Goal: Task Accomplishment & Management: Complete application form

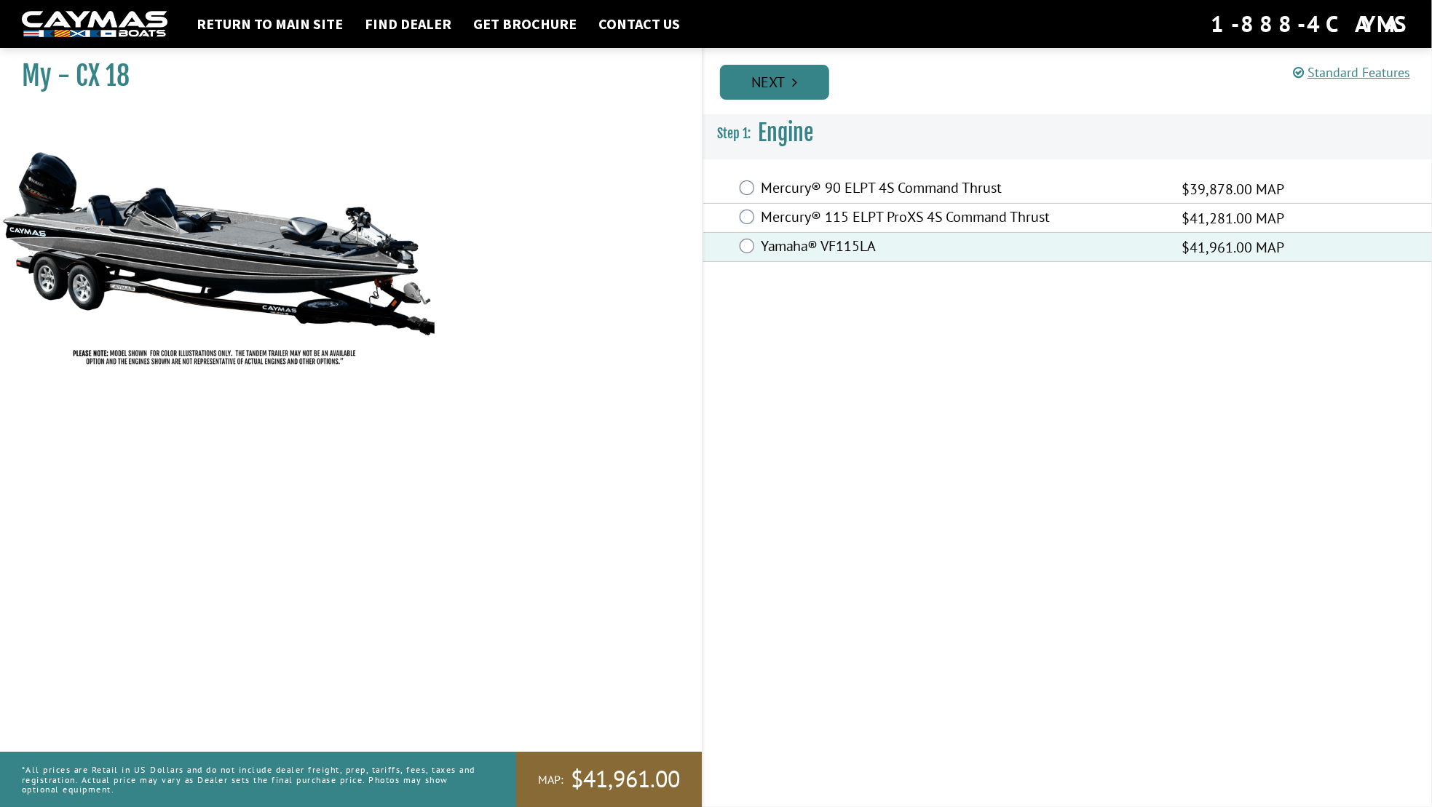
click at [767, 80] on link "Next" at bounding box center [774, 82] width 109 height 35
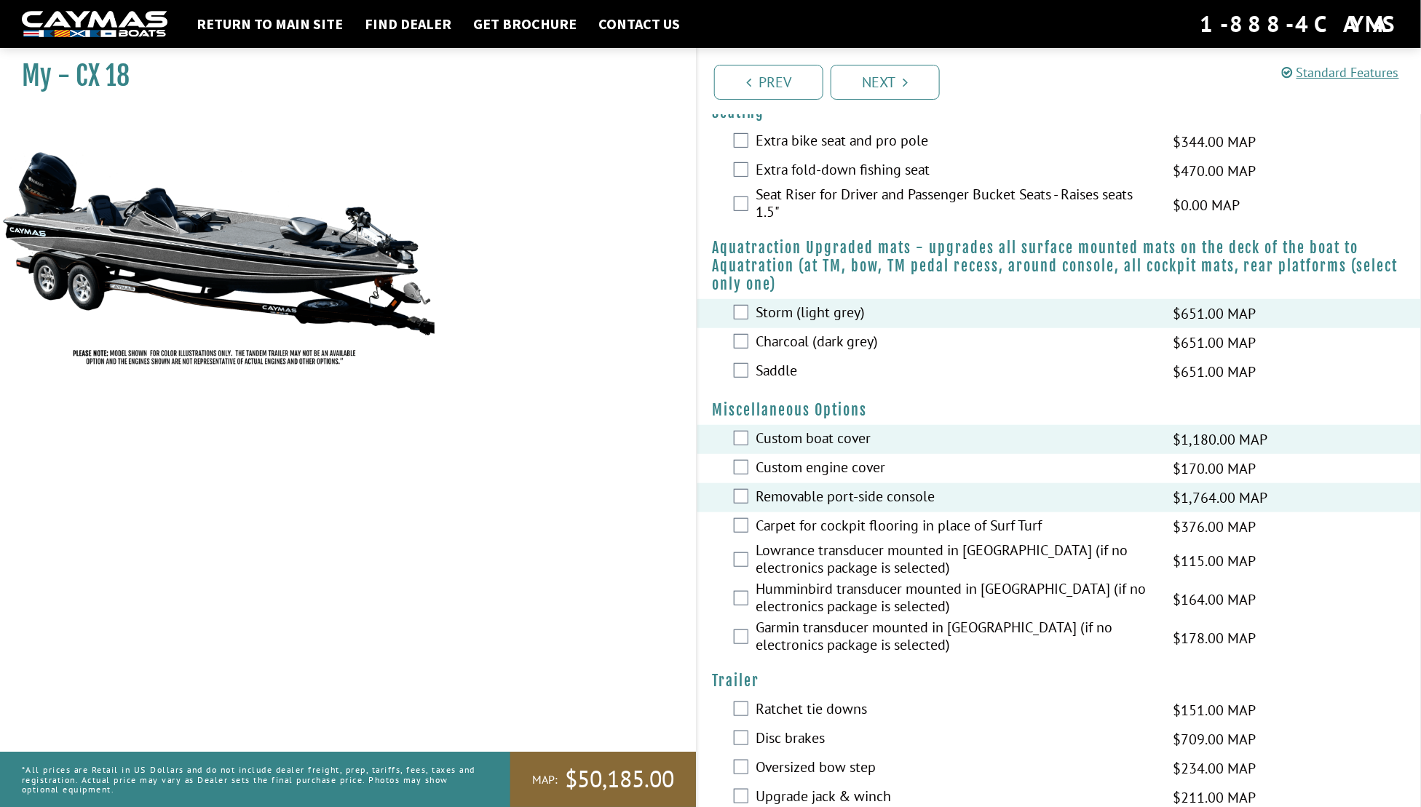
scroll to position [344, 0]
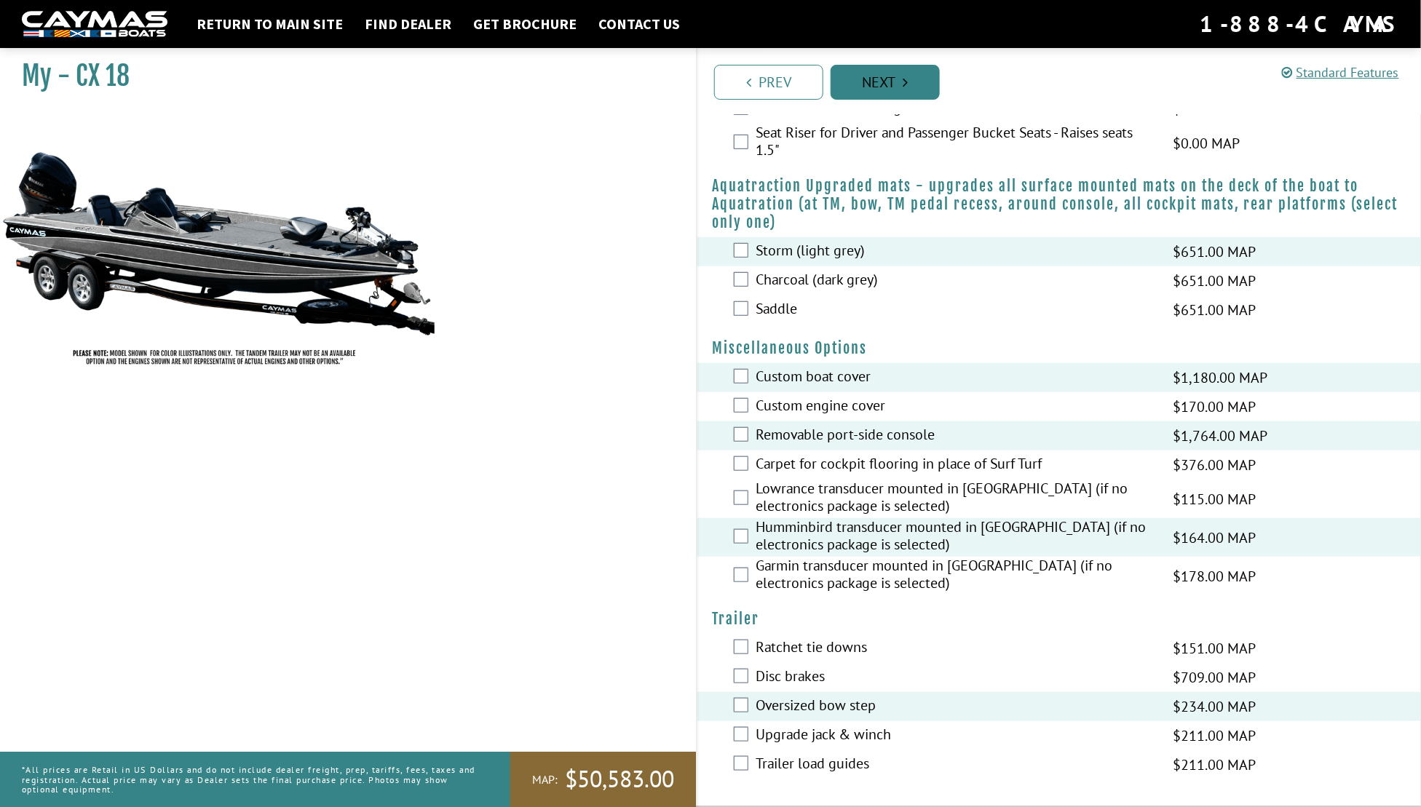
click at [891, 78] on link "Next" at bounding box center [885, 82] width 109 height 35
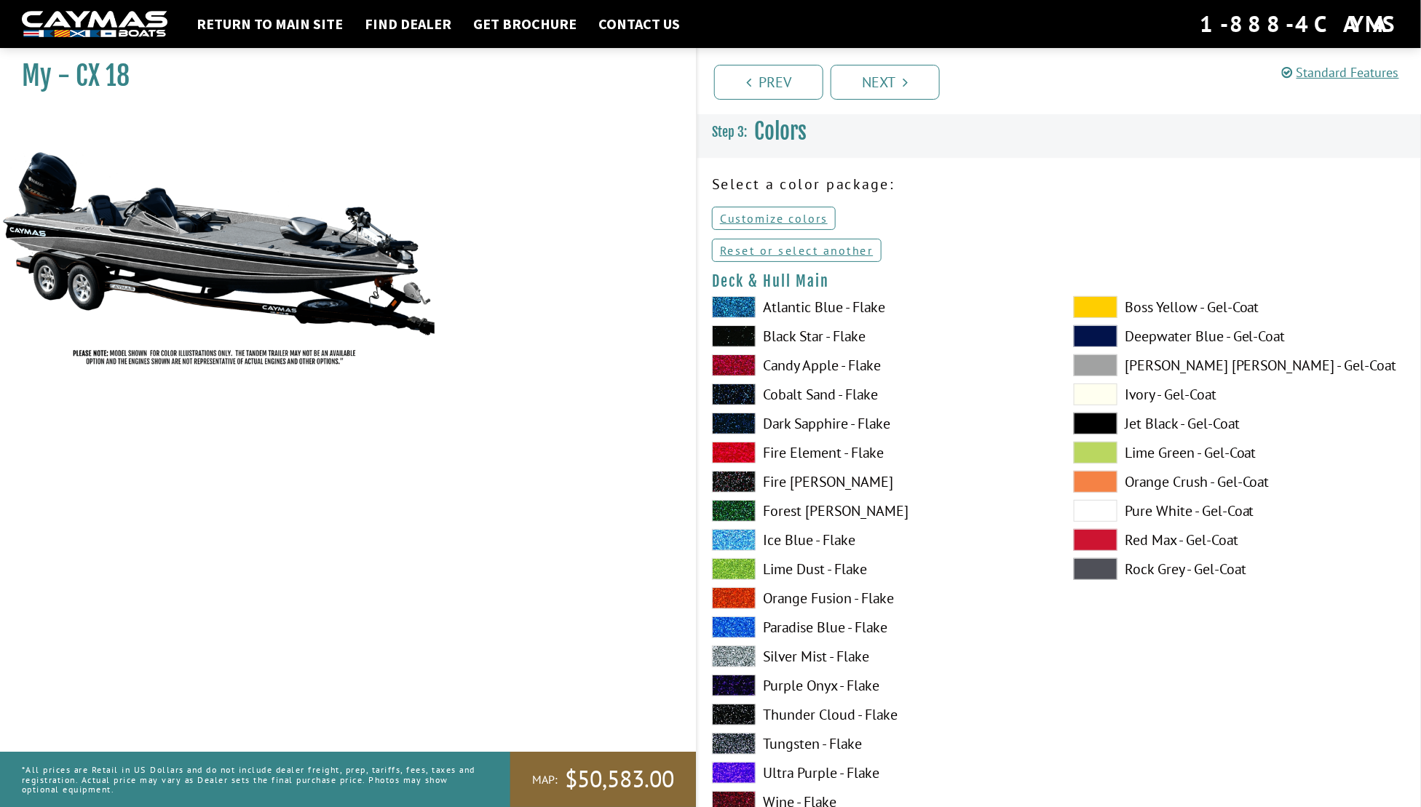
click at [1088, 482] on span at bounding box center [1096, 482] width 44 height 22
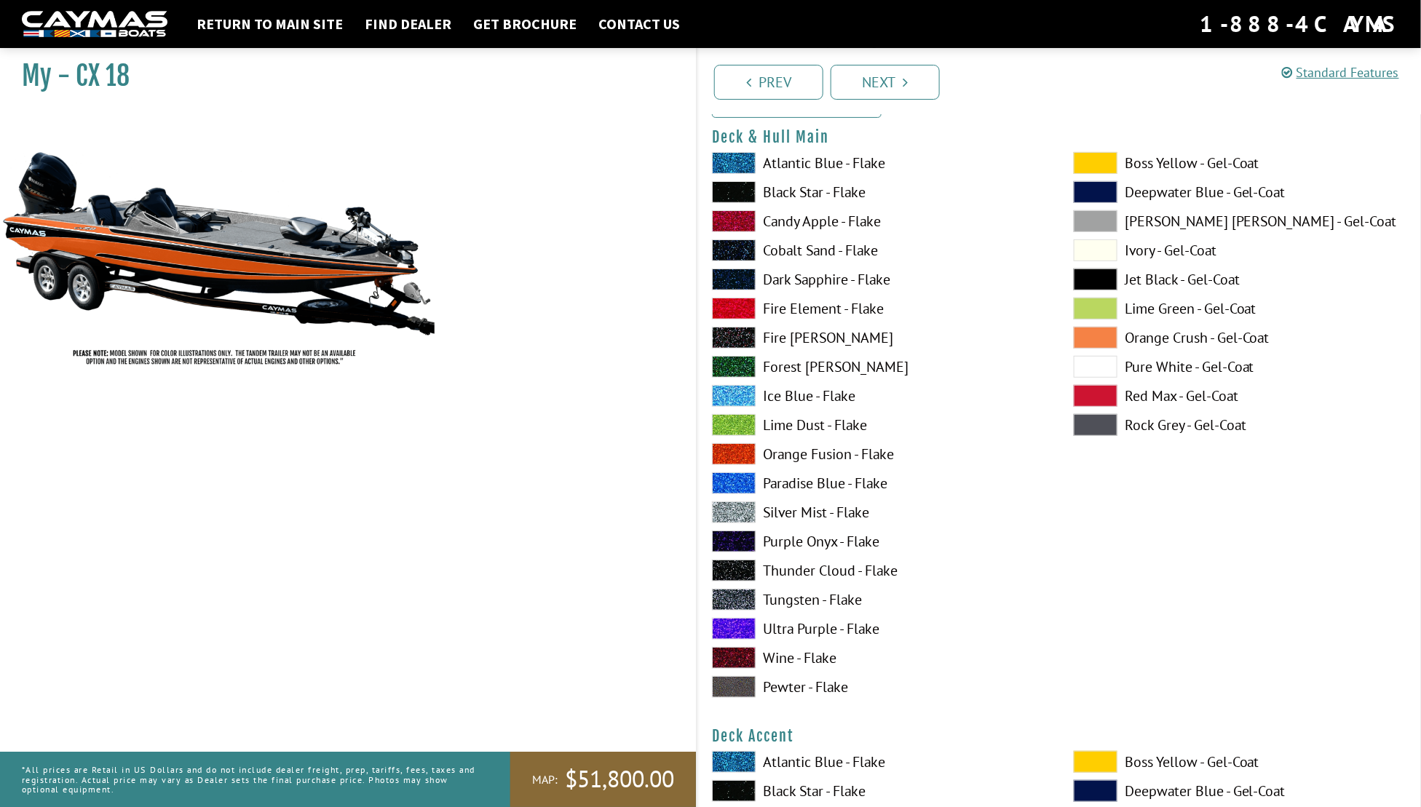
scroll to position [146, 0]
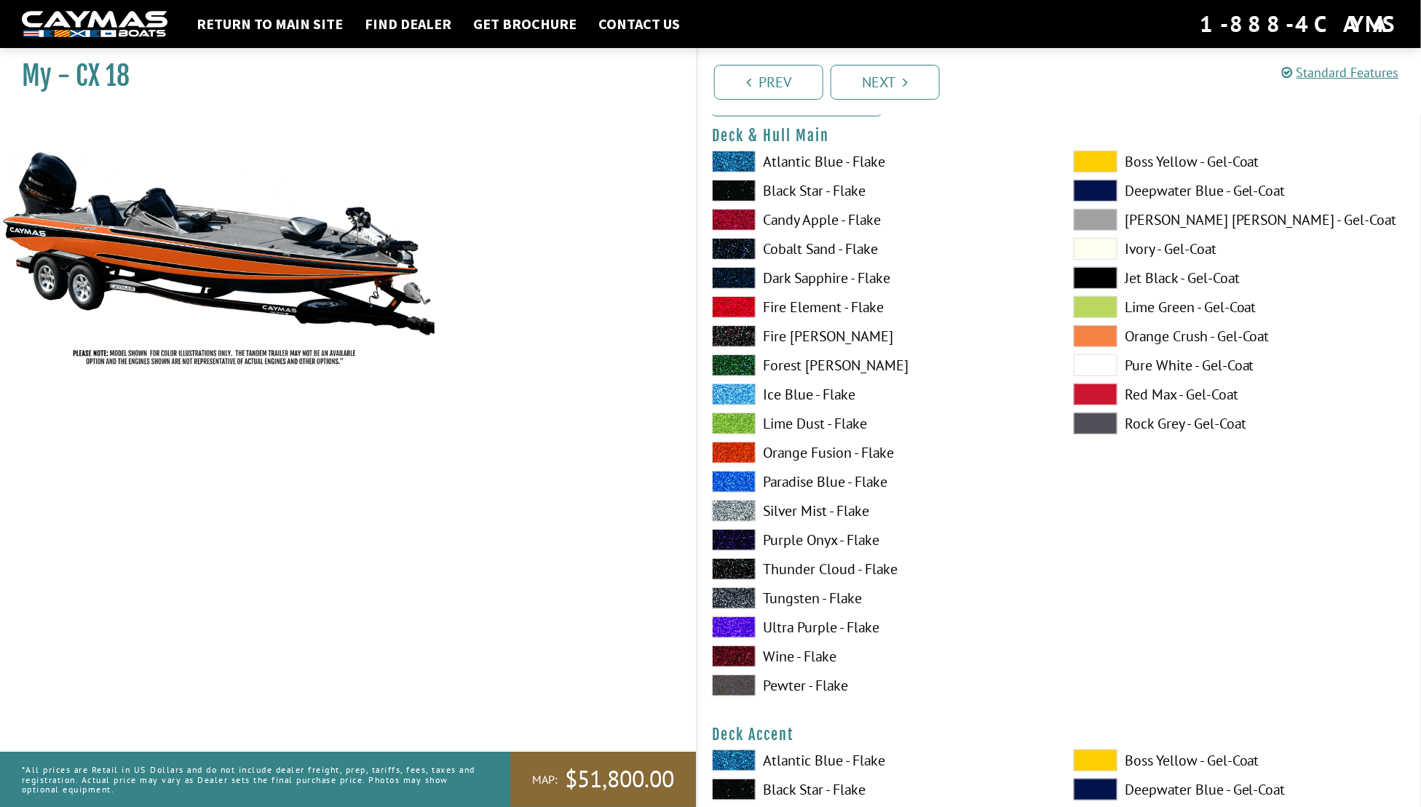
click at [738, 625] on span at bounding box center [734, 628] width 44 height 22
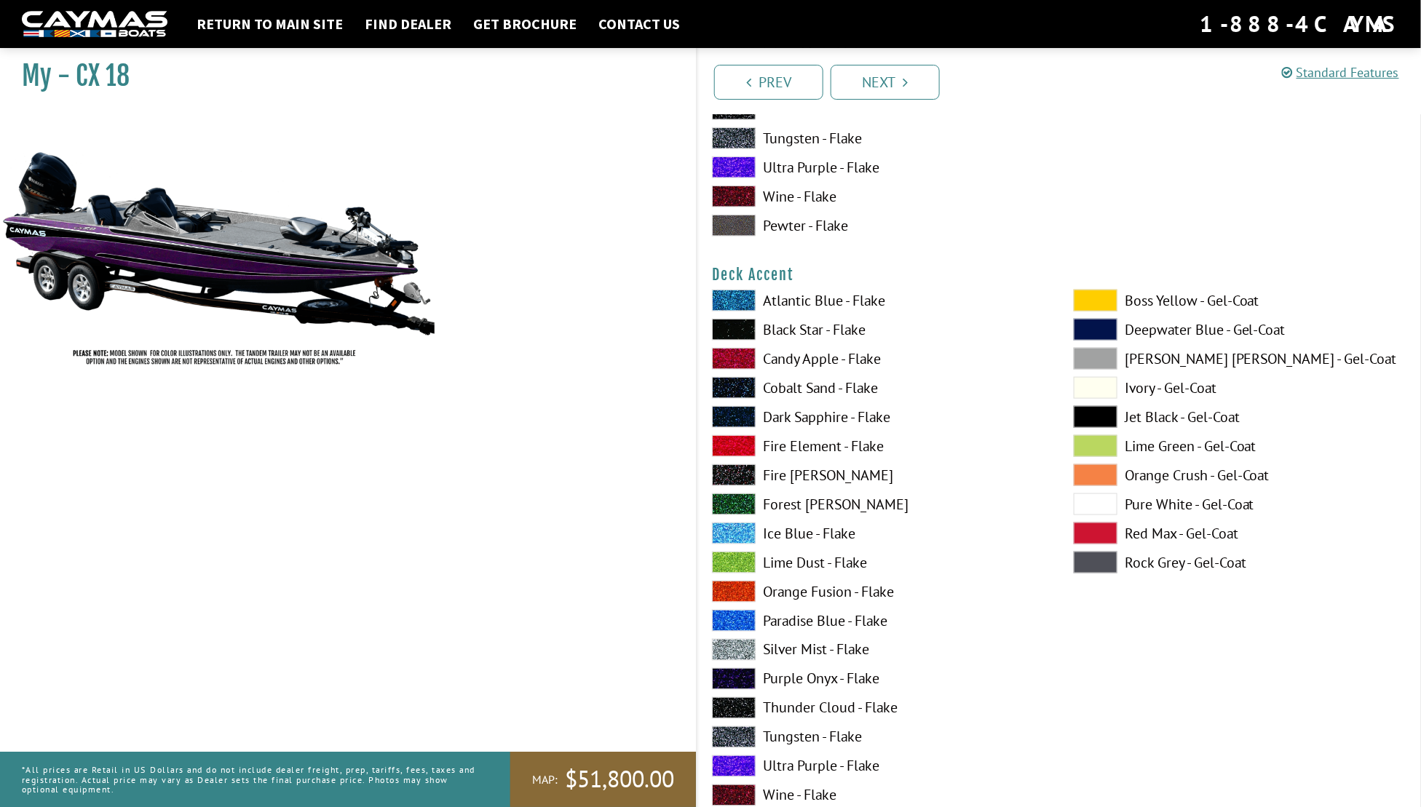
scroll to position [762, 0]
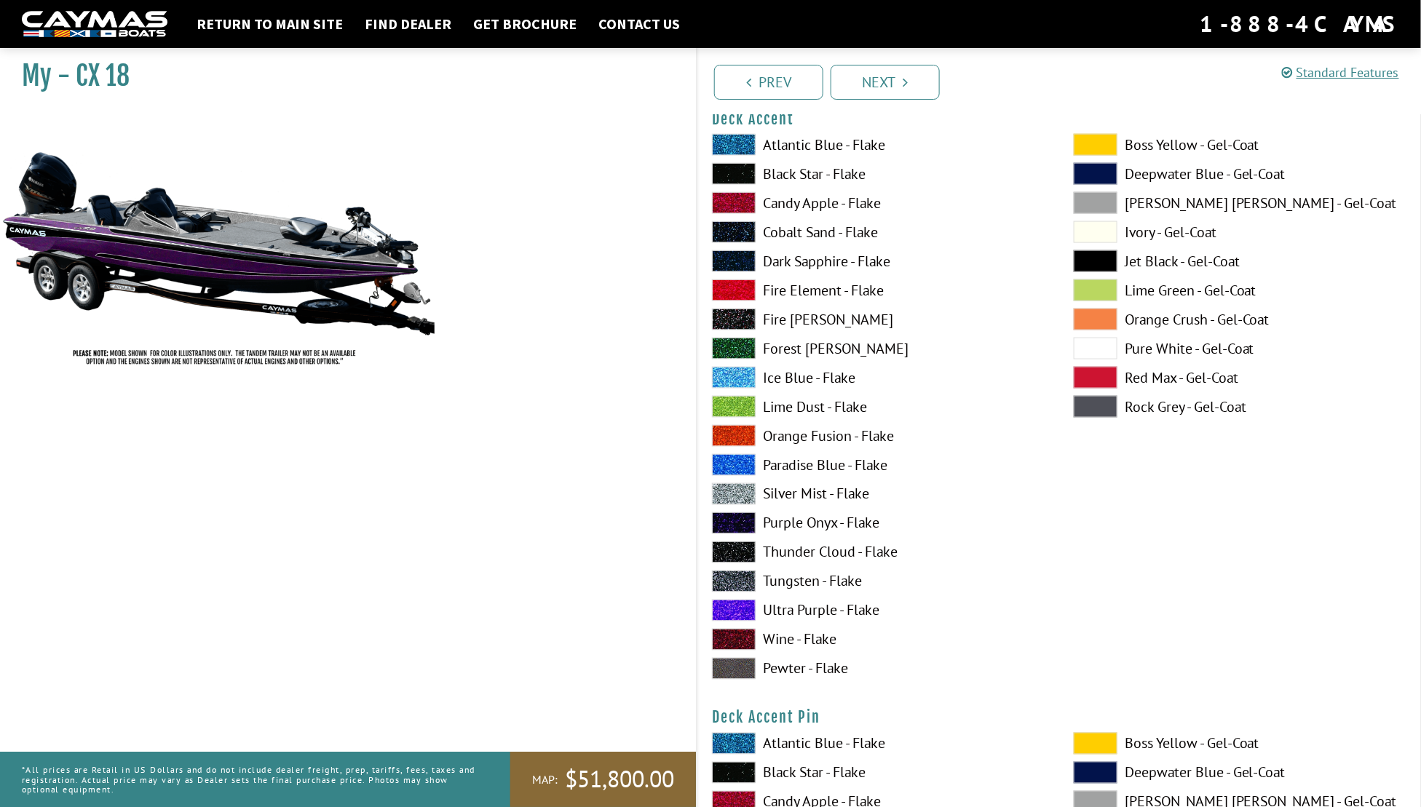
click at [1090, 349] on span at bounding box center [1096, 349] width 44 height 22
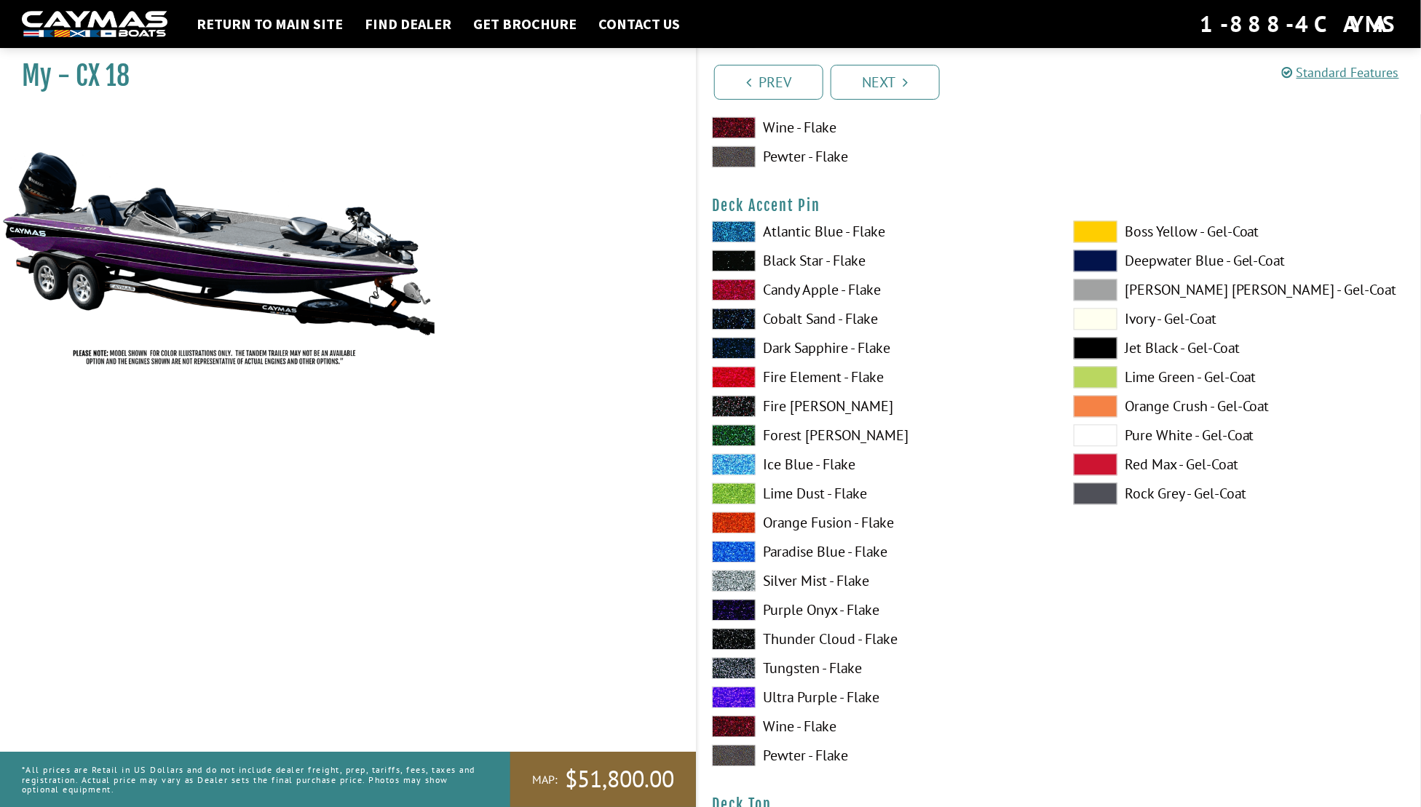
scroll to position [1277, 0]
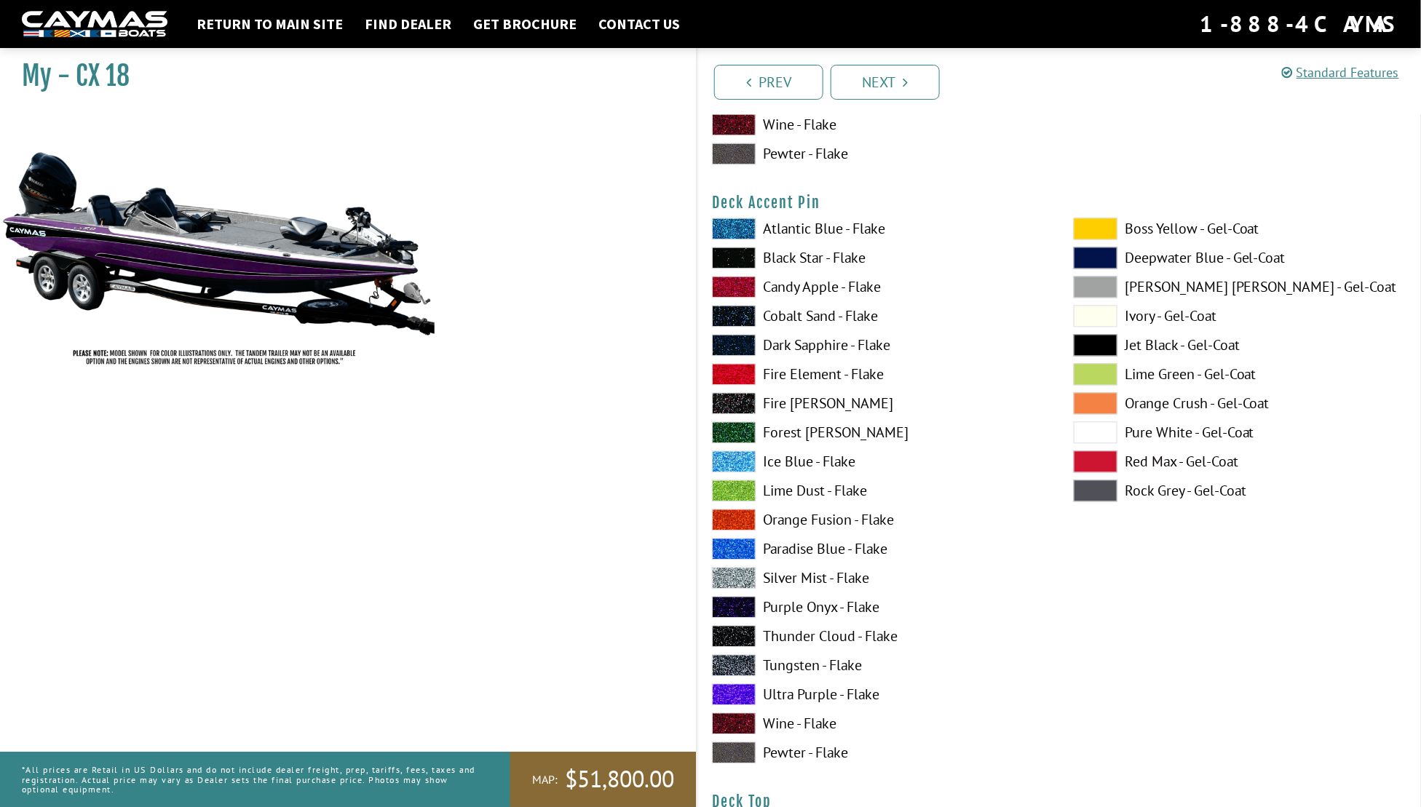
click at [743, 491] on span at bounding box center [734, 491] width 44 height 22
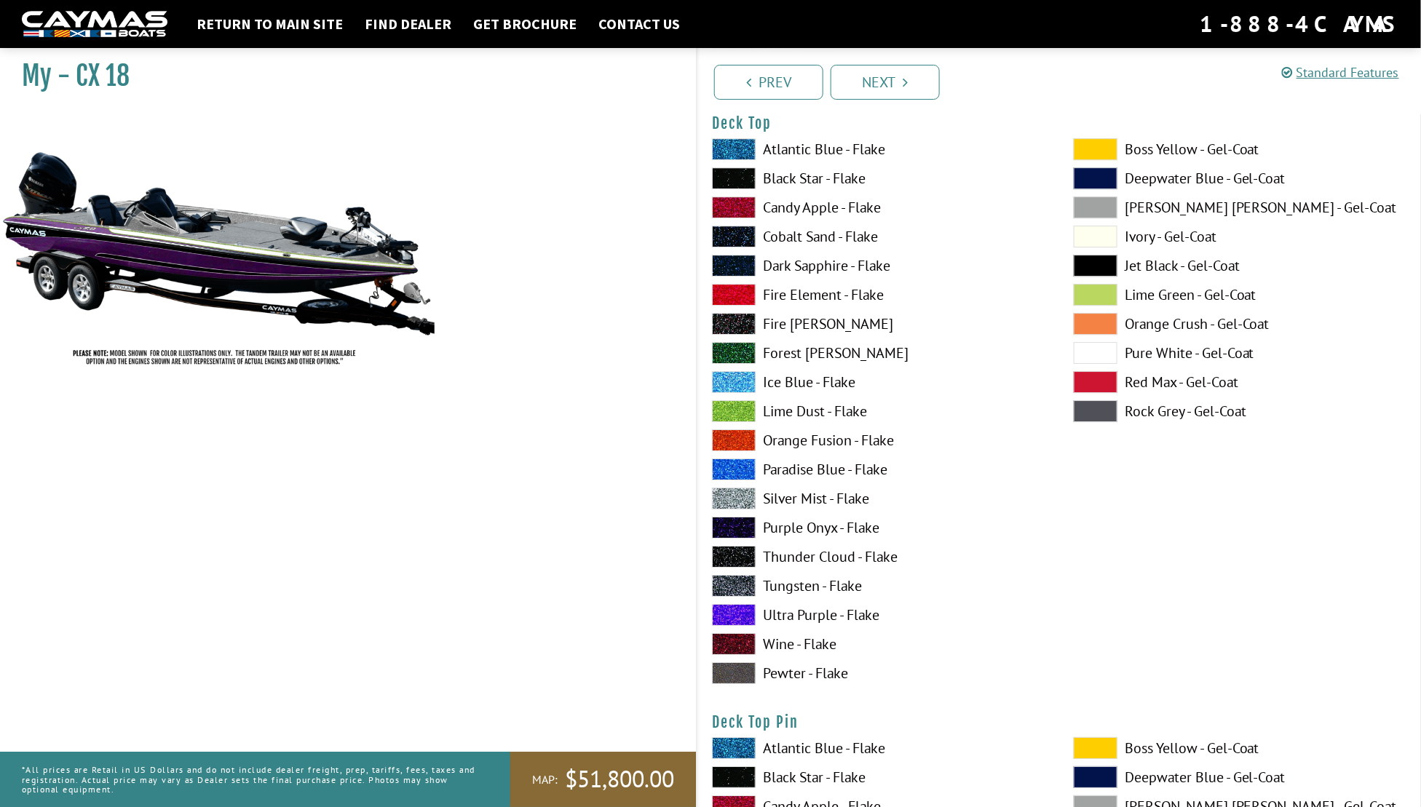
scroll to position [1957, 0]
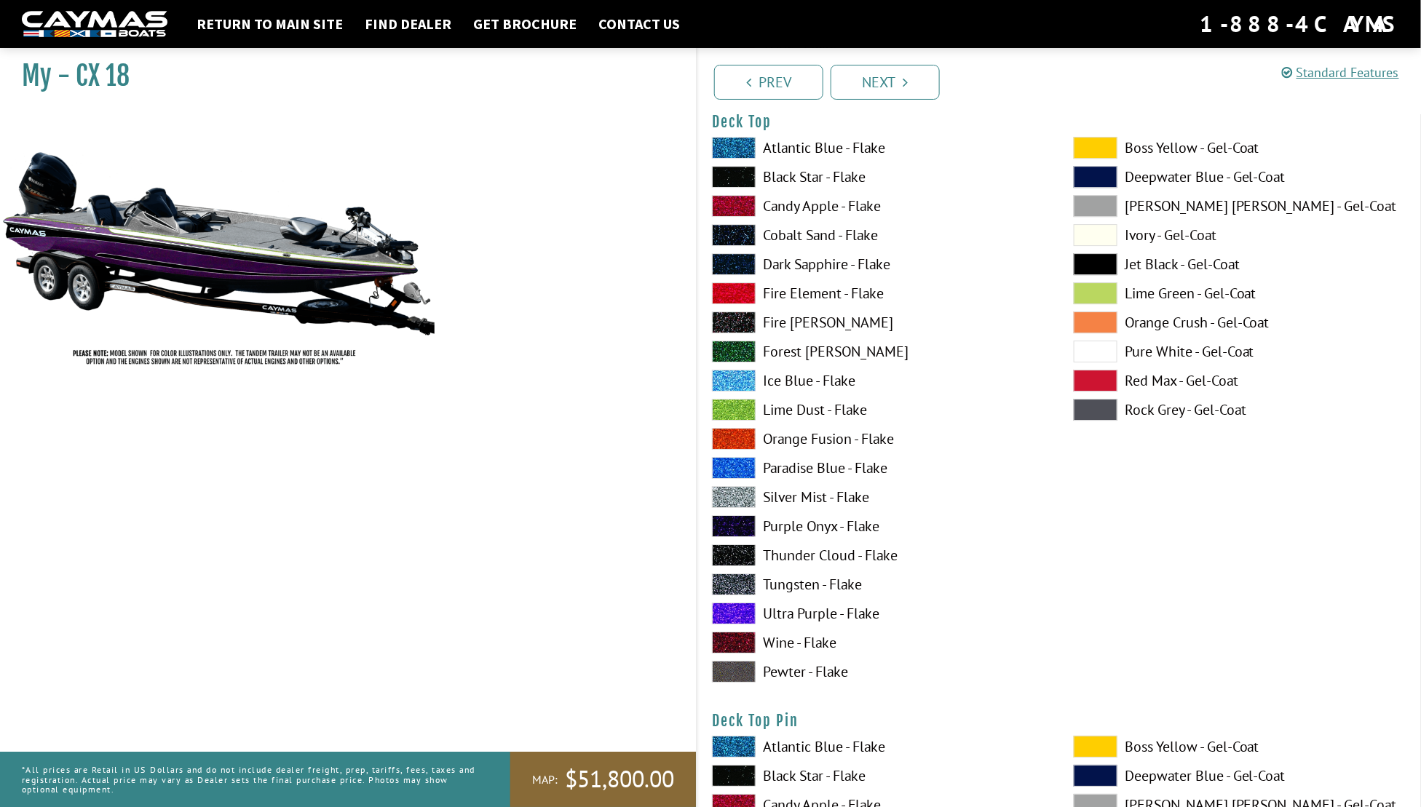
click at [1092, 345] on span at bounding box center [1096, 352] width 44 height 22
click at [730, 612] on span at bounding box center [734, 614] width 44 height 22
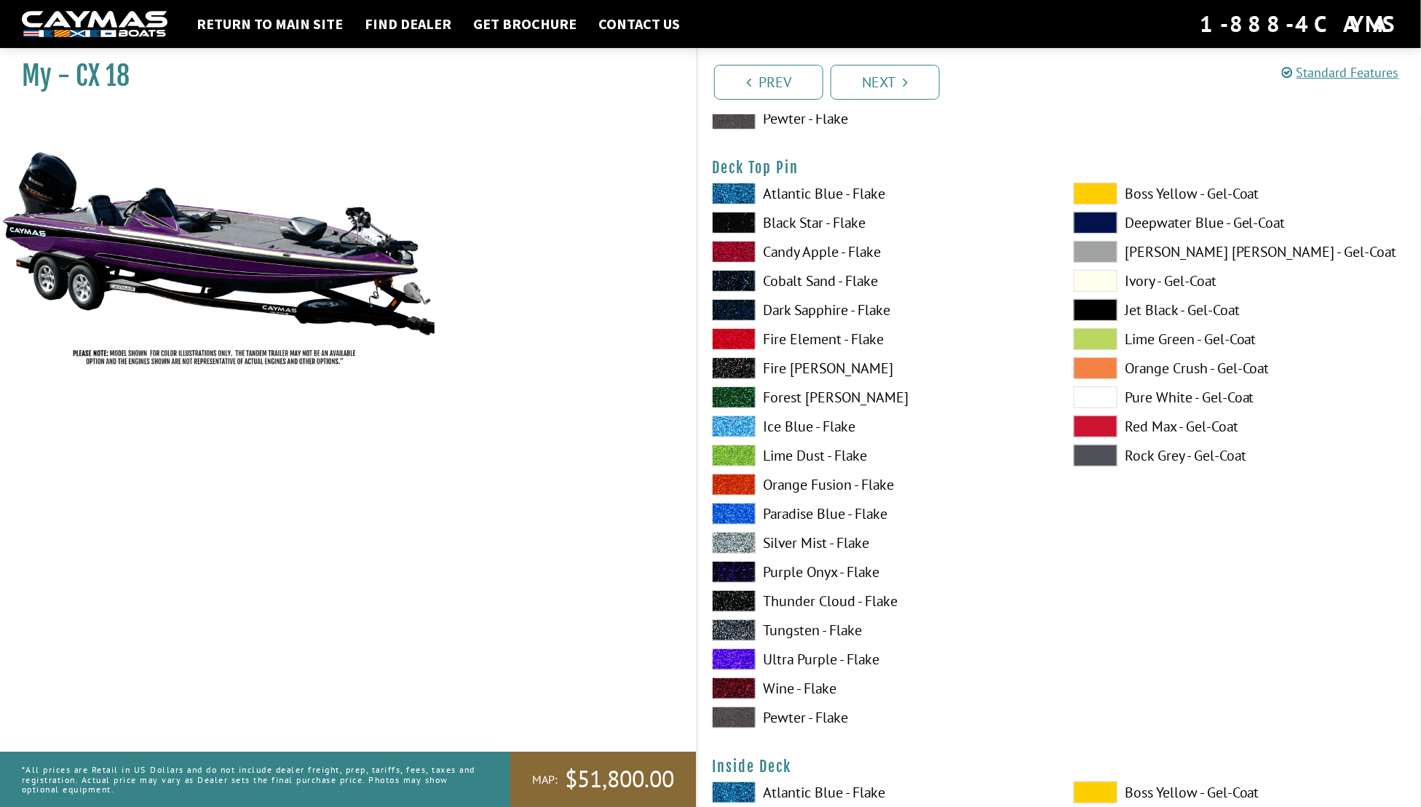
scroll to position [2511, 0]
click at [743, 451] on span at bounding box center [734, 455] width 44 height 22
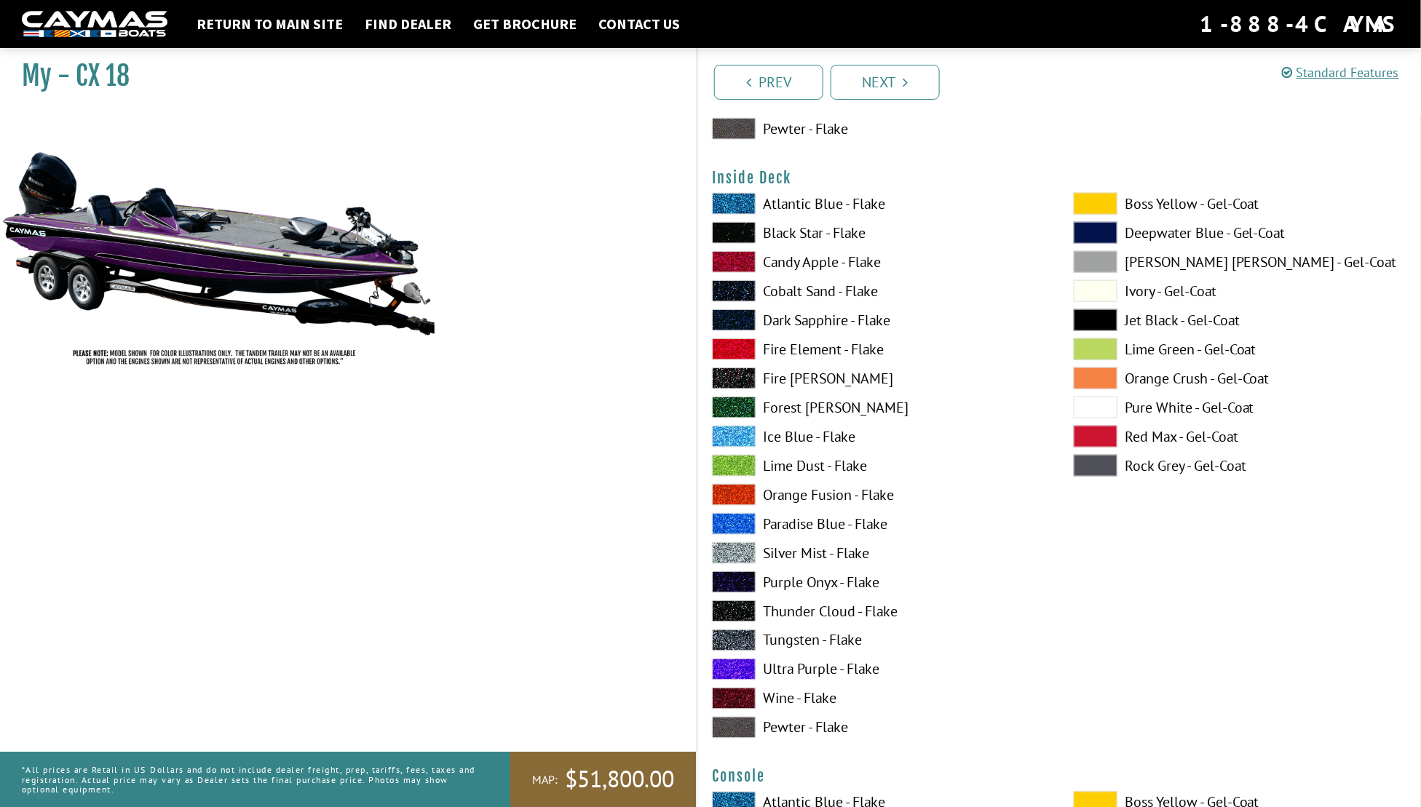
scroll to position [3100, 0]
click at [735, 663] on span at bounding box center [734, 669] width 44 height 22
click at [1099, 401] on span at bounding box center [1096, 407] width 44 height 22
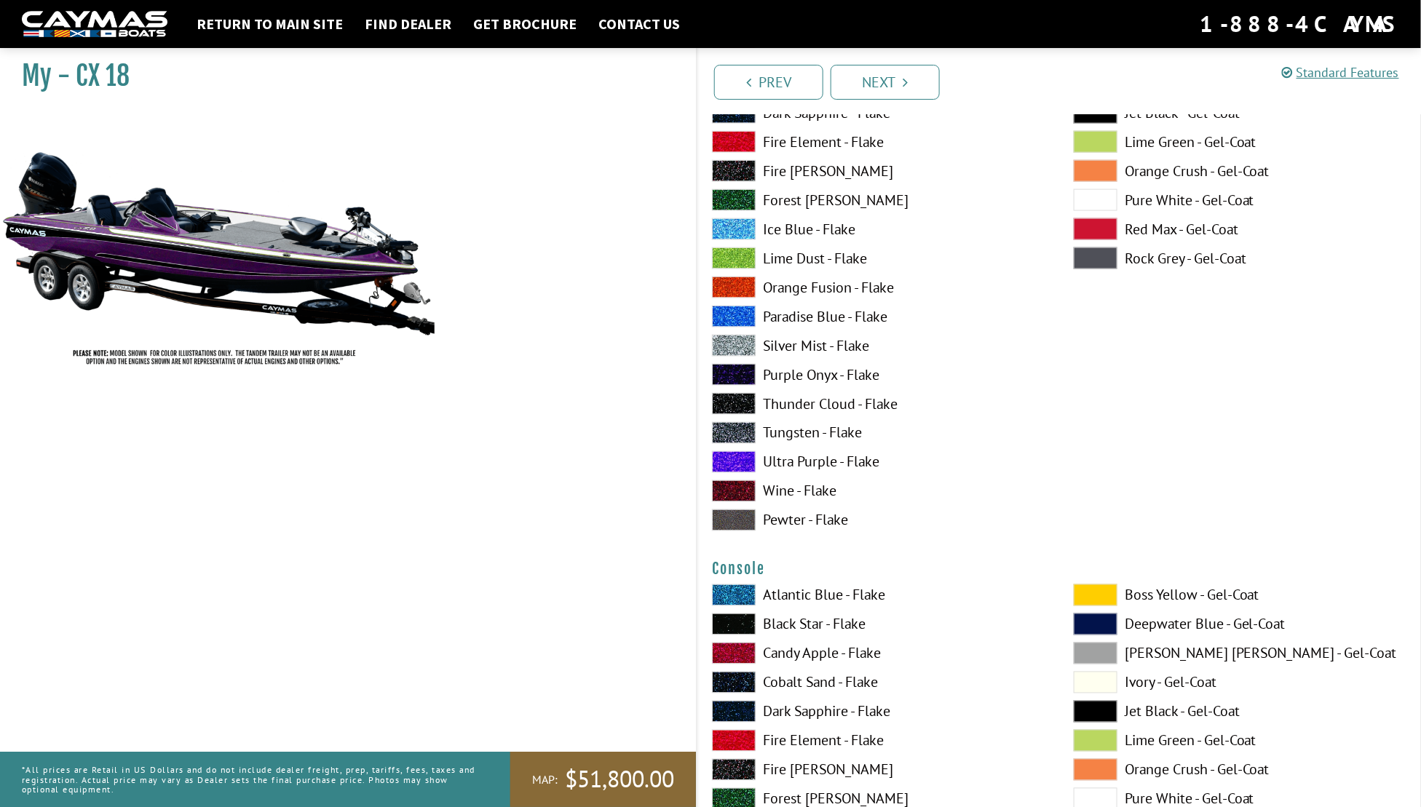
scroll to position [3367, 0]
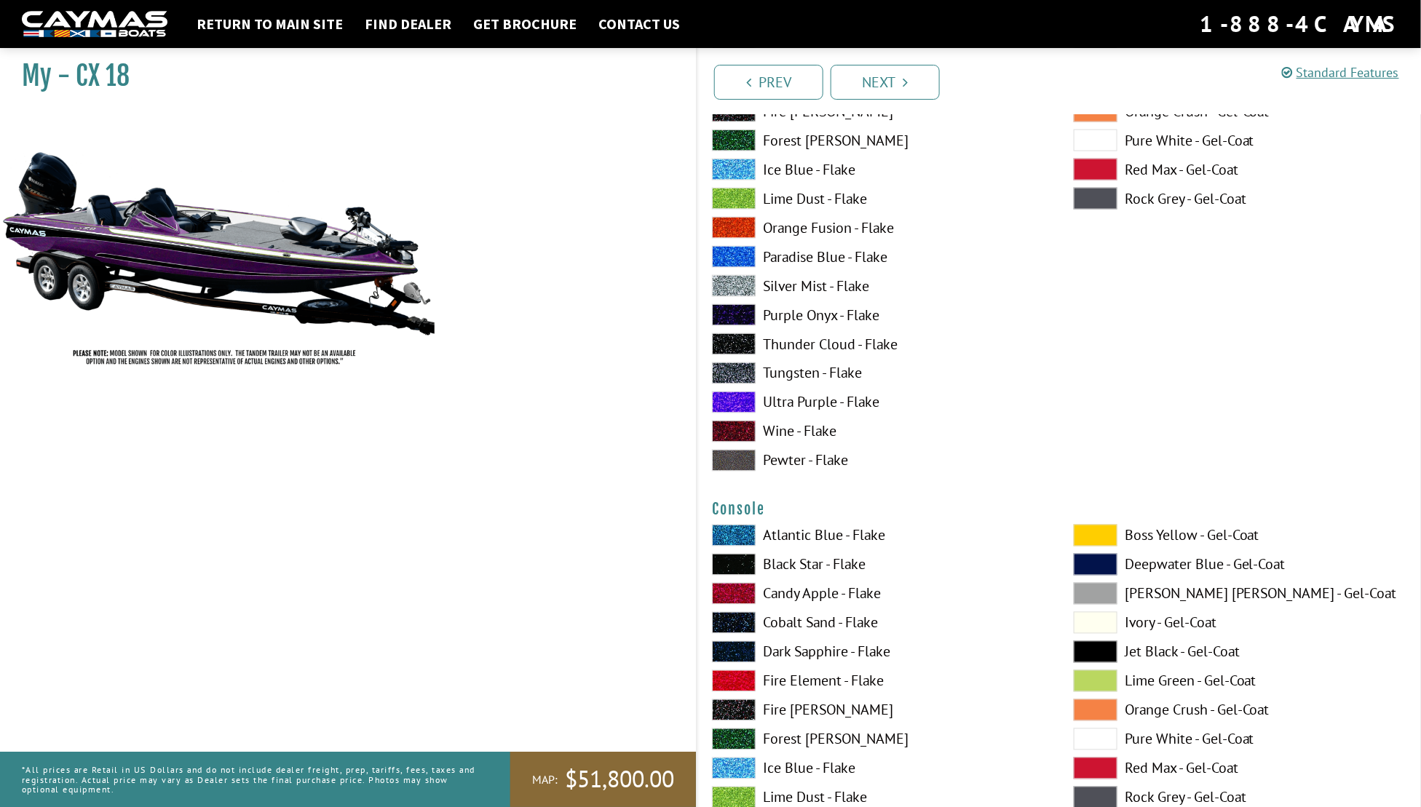
click at [731, 398] on span at bounding box center [734, 403] width 44 height 22
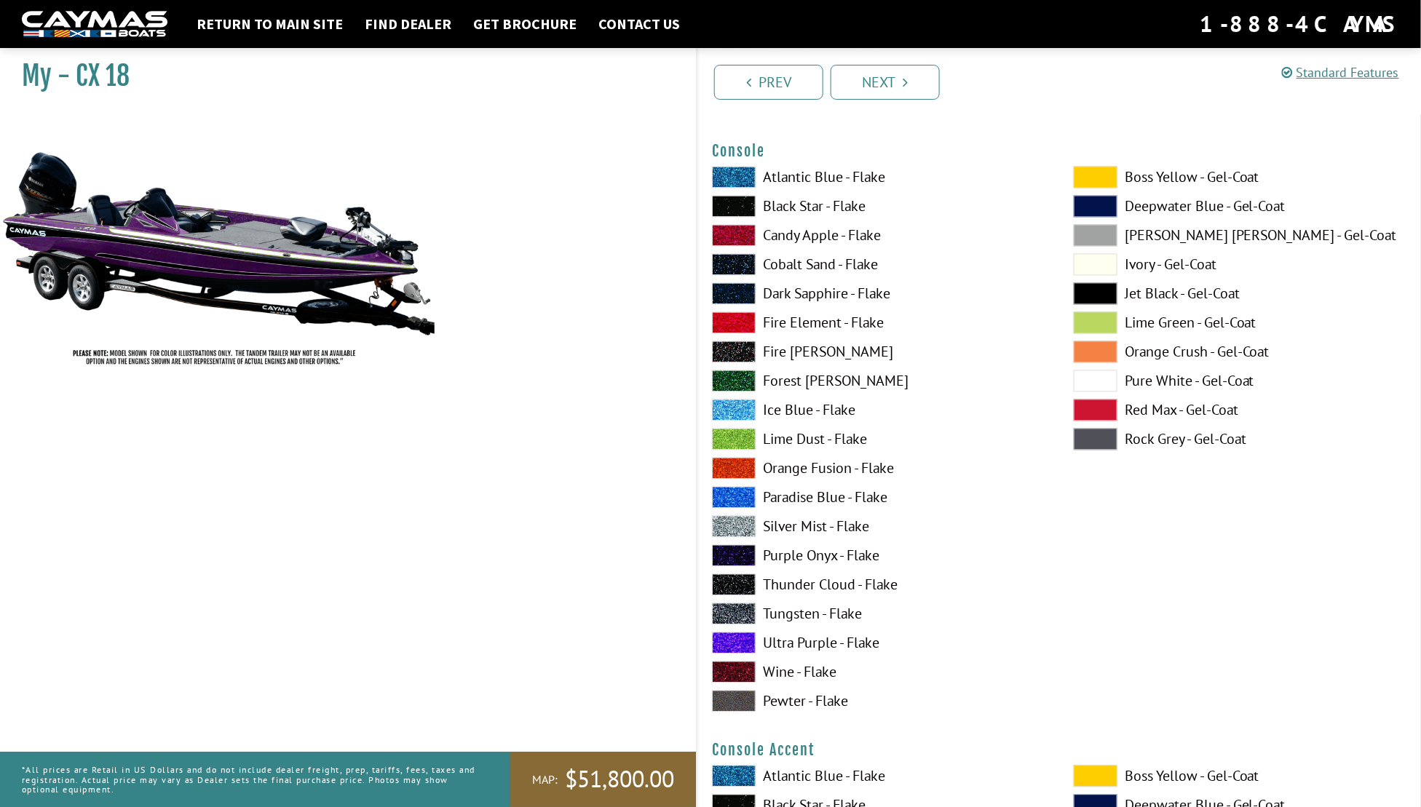
scroll to position [3732, 0]
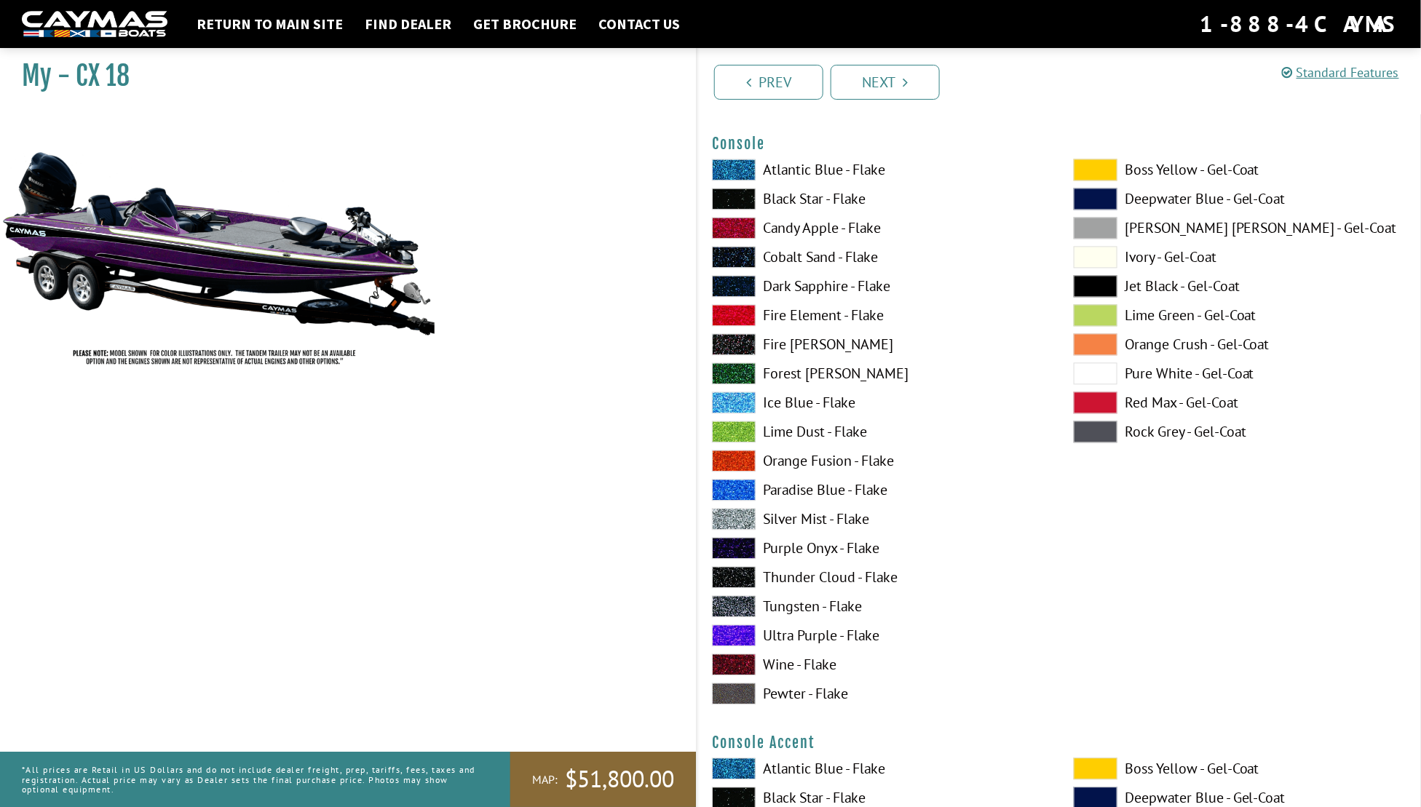
click at [737, 630] on span at bounding box center [734, 636] width 44 height 22
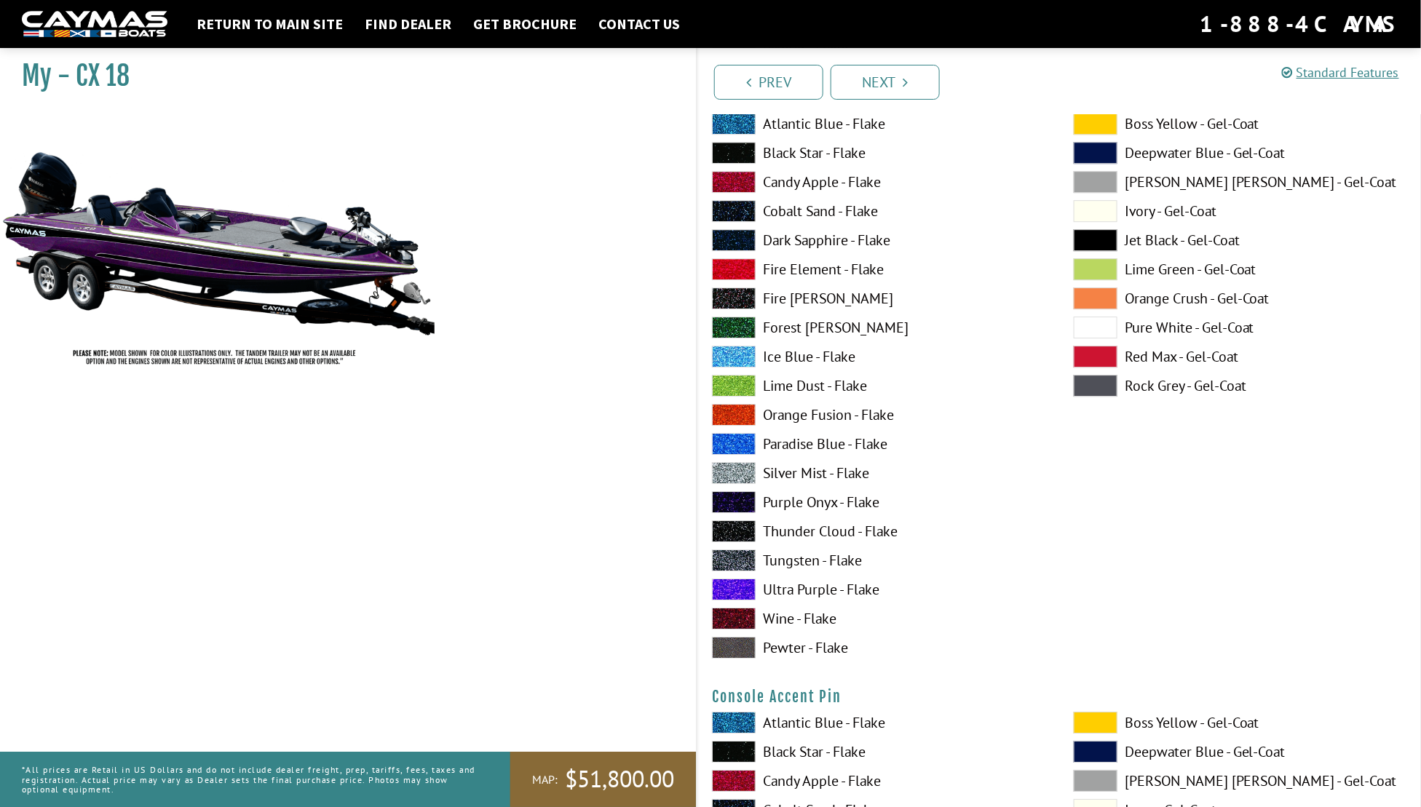
scroll to position [4379, 0]
click at [738, 385] on span at bounding box center [734, 385] width 44 height 22
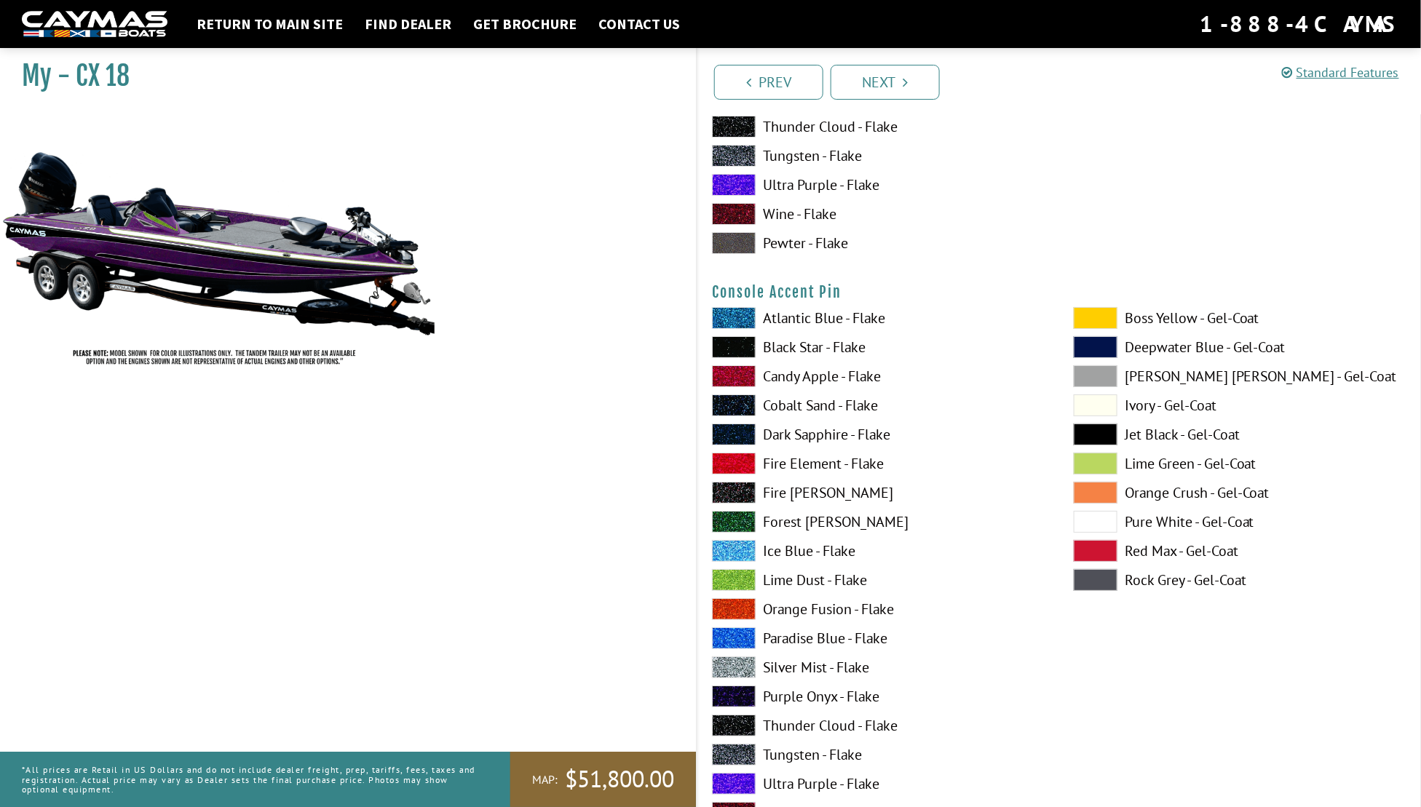
scroll to position [4889, 0]
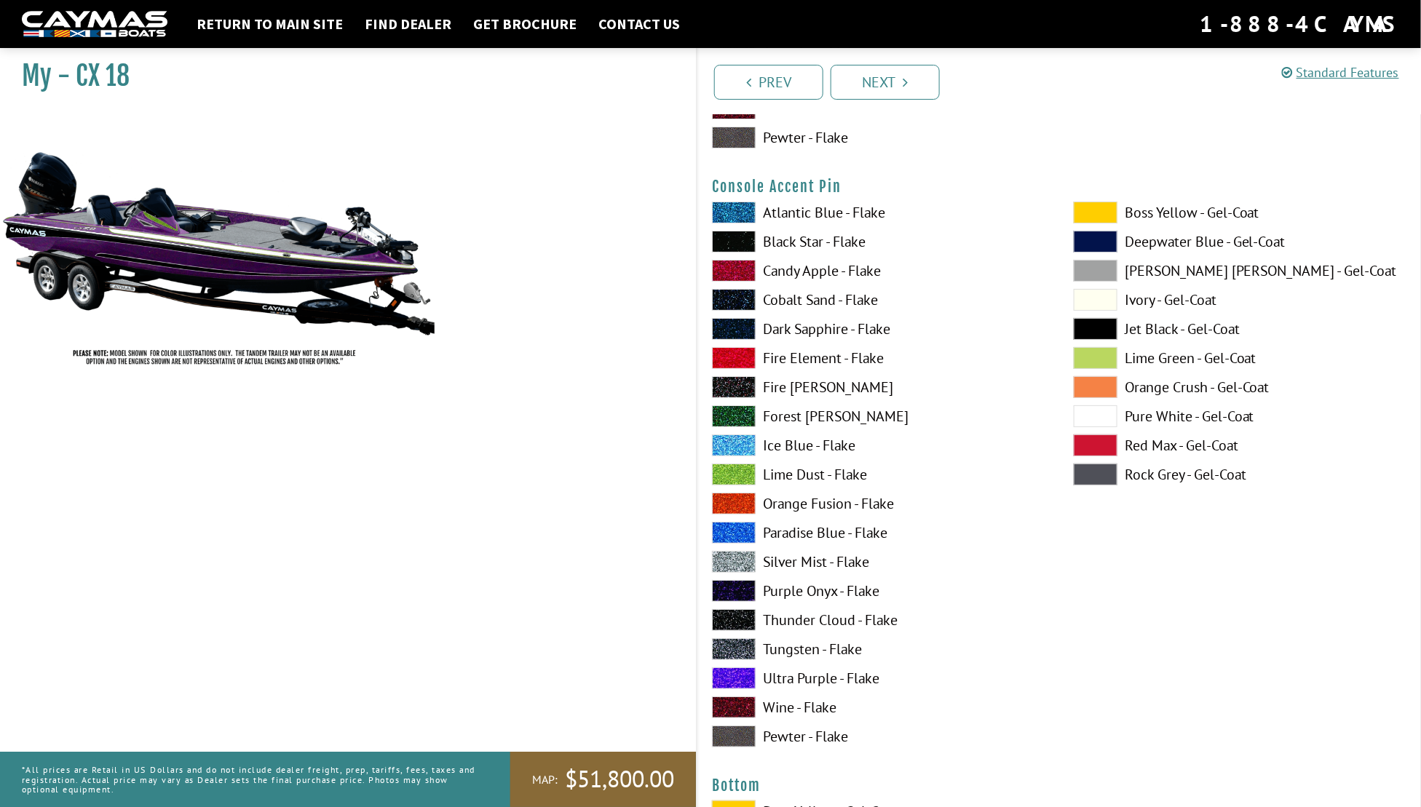
click at [1087, 413] on span at bounding box center [1096, 417] width 44 height 22
click at [748, 387] on span at bounding box center [734, 387] width 44 height 22
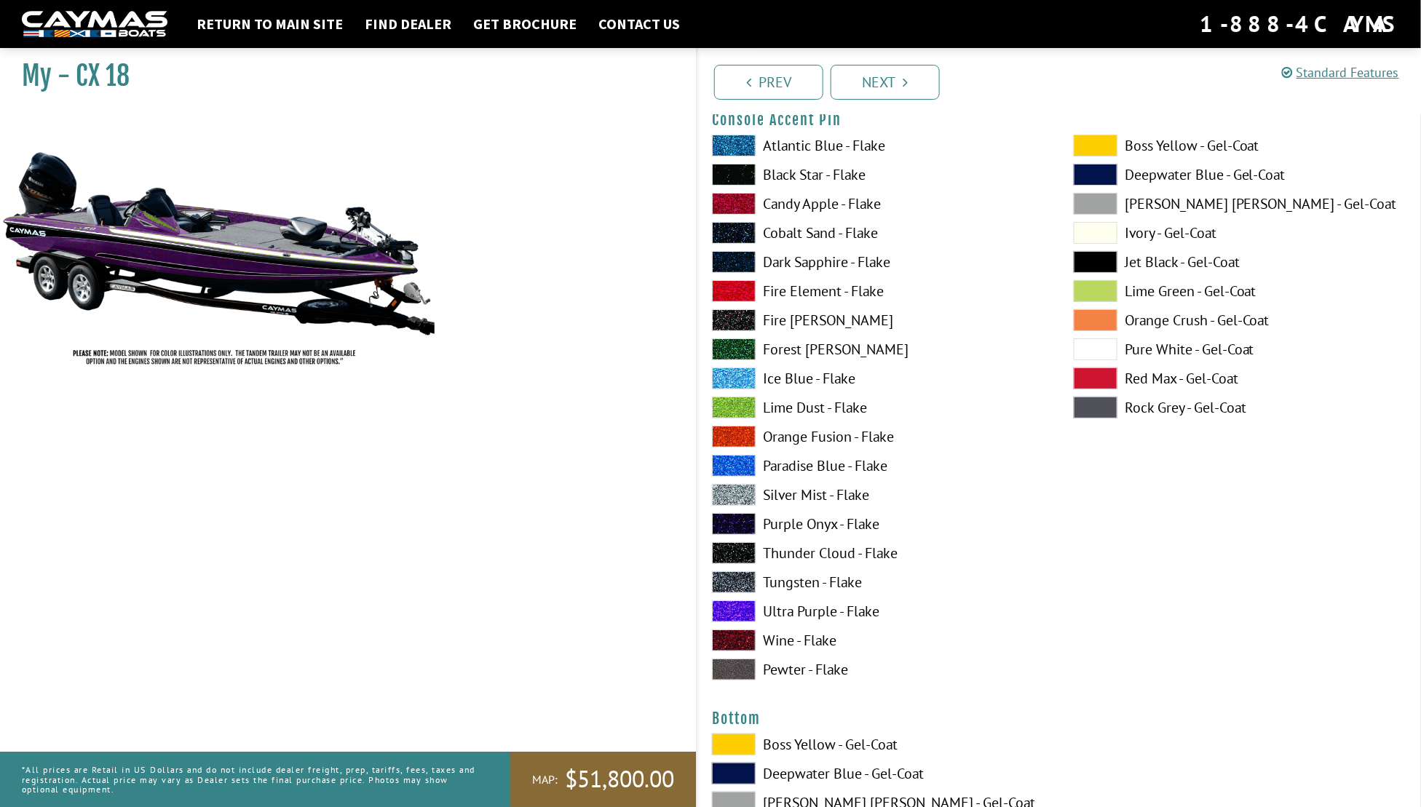
scroll to position [4958, 0]
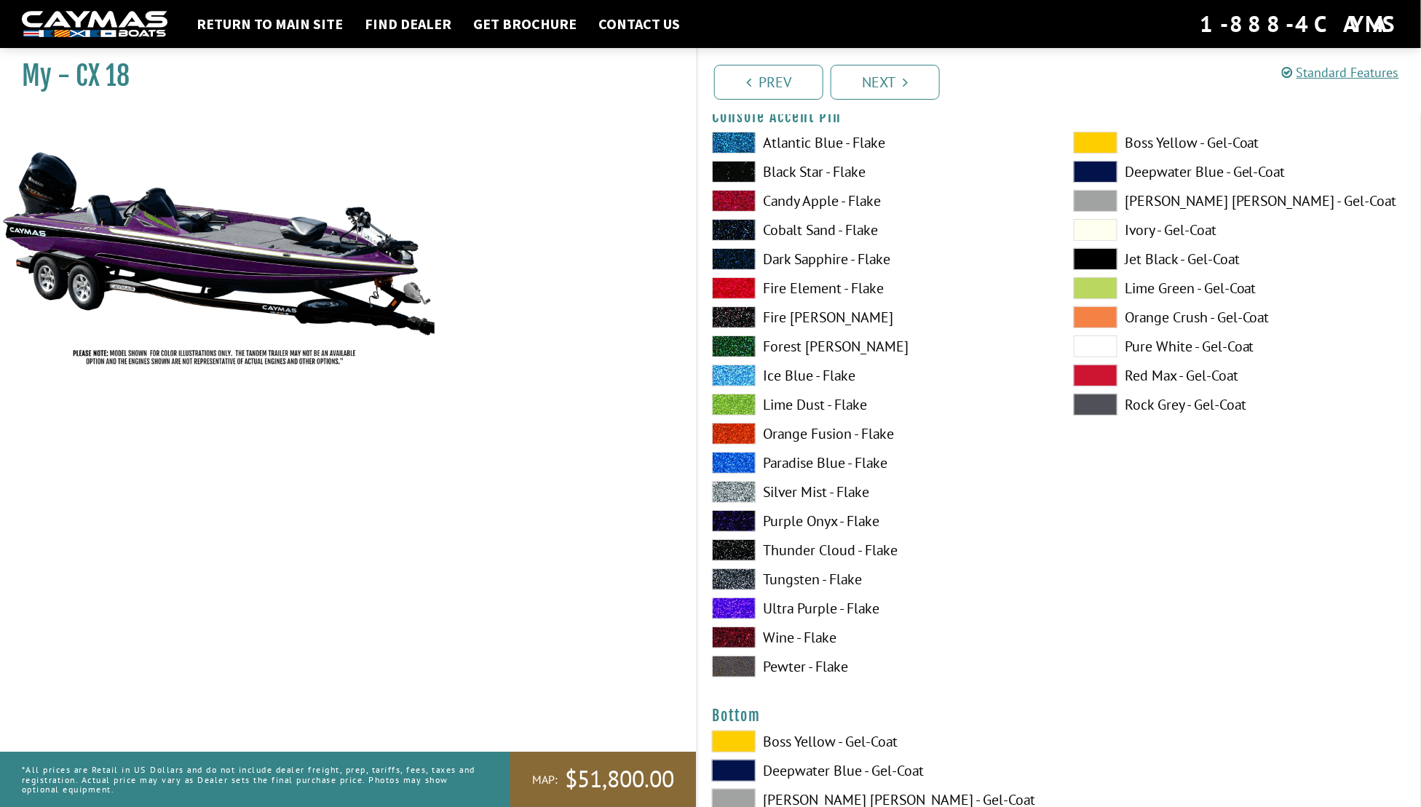
click at [732, 411] on span at bounding box center [734, 405] width 44 height 22
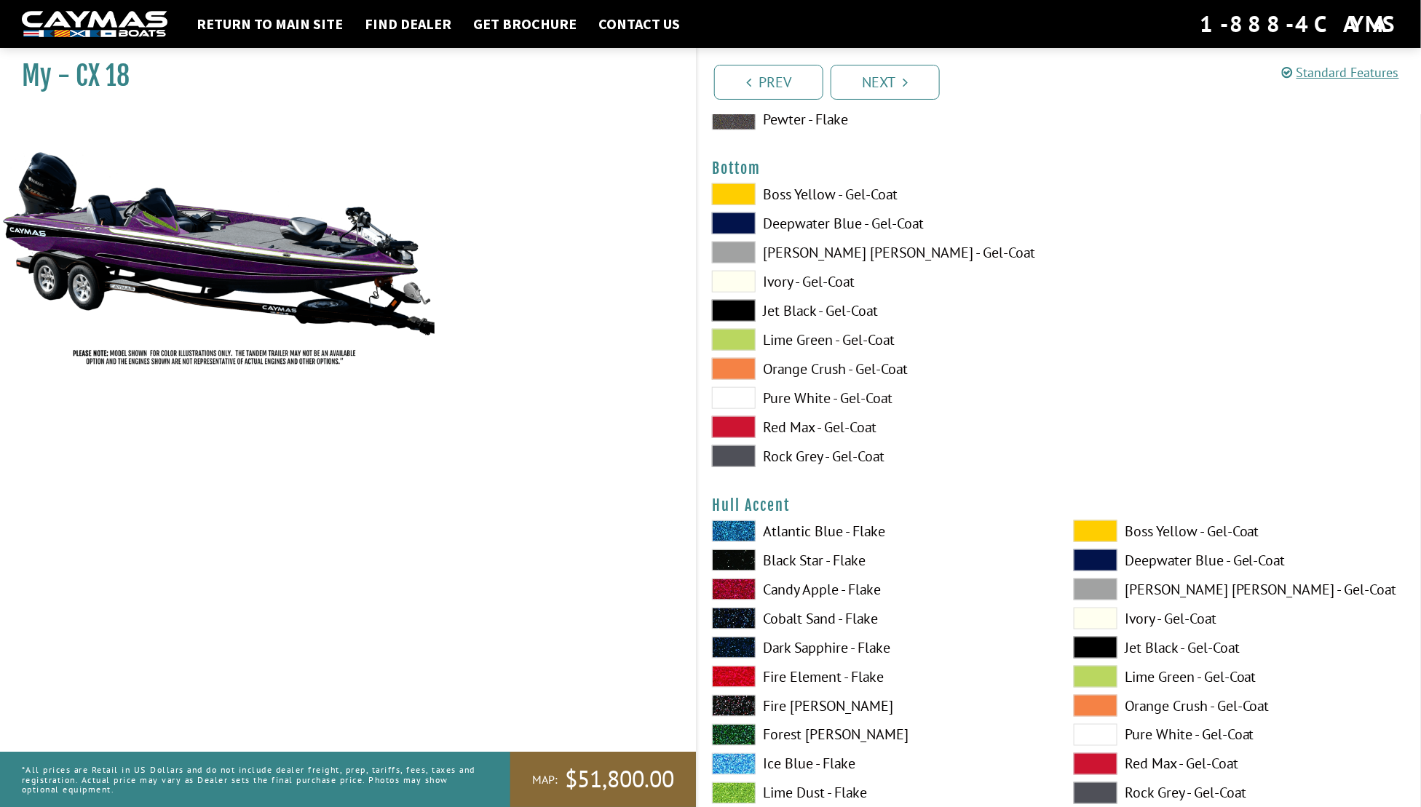
scroll to position [5507, 0]
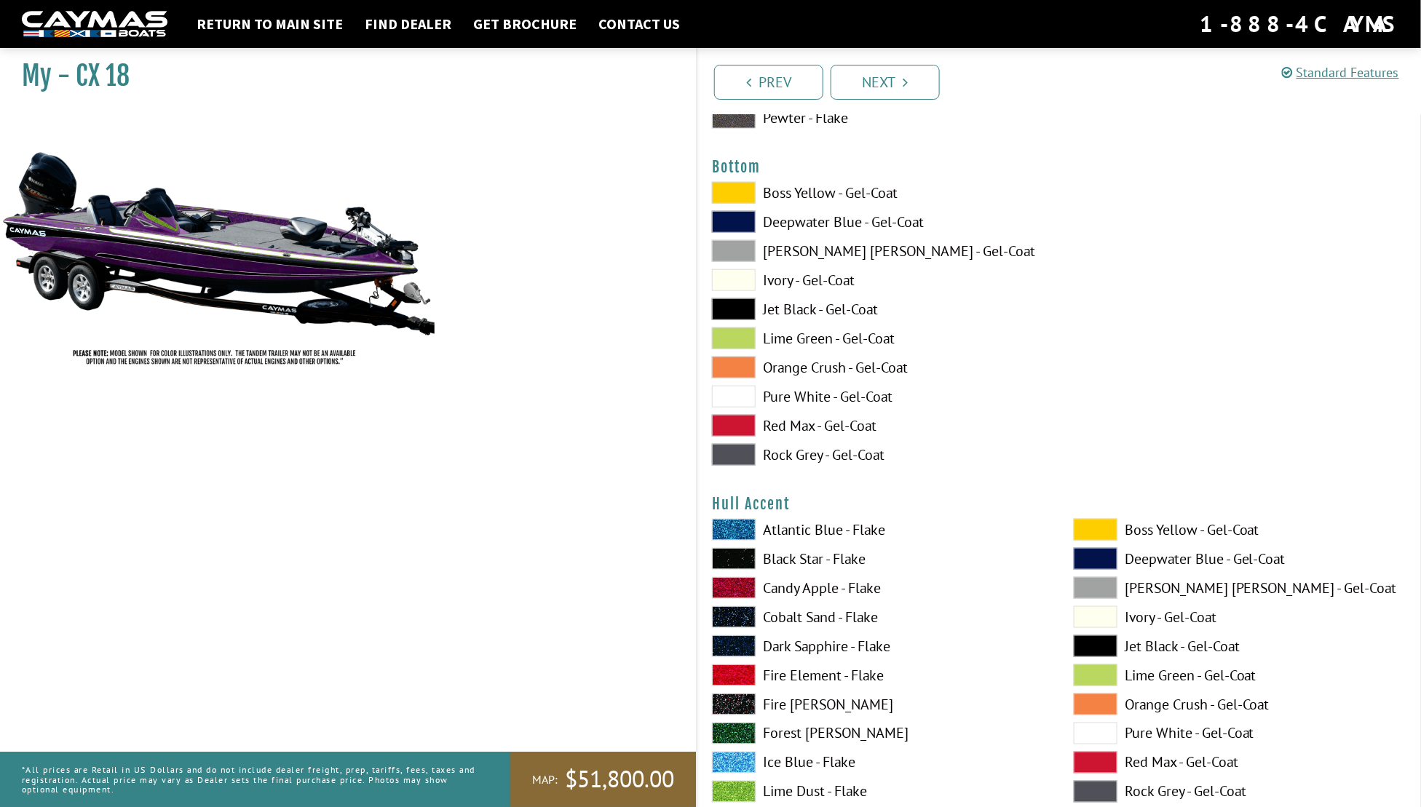
click at [741, 395] on span at bounding box center [734, 397] width 44 height 22
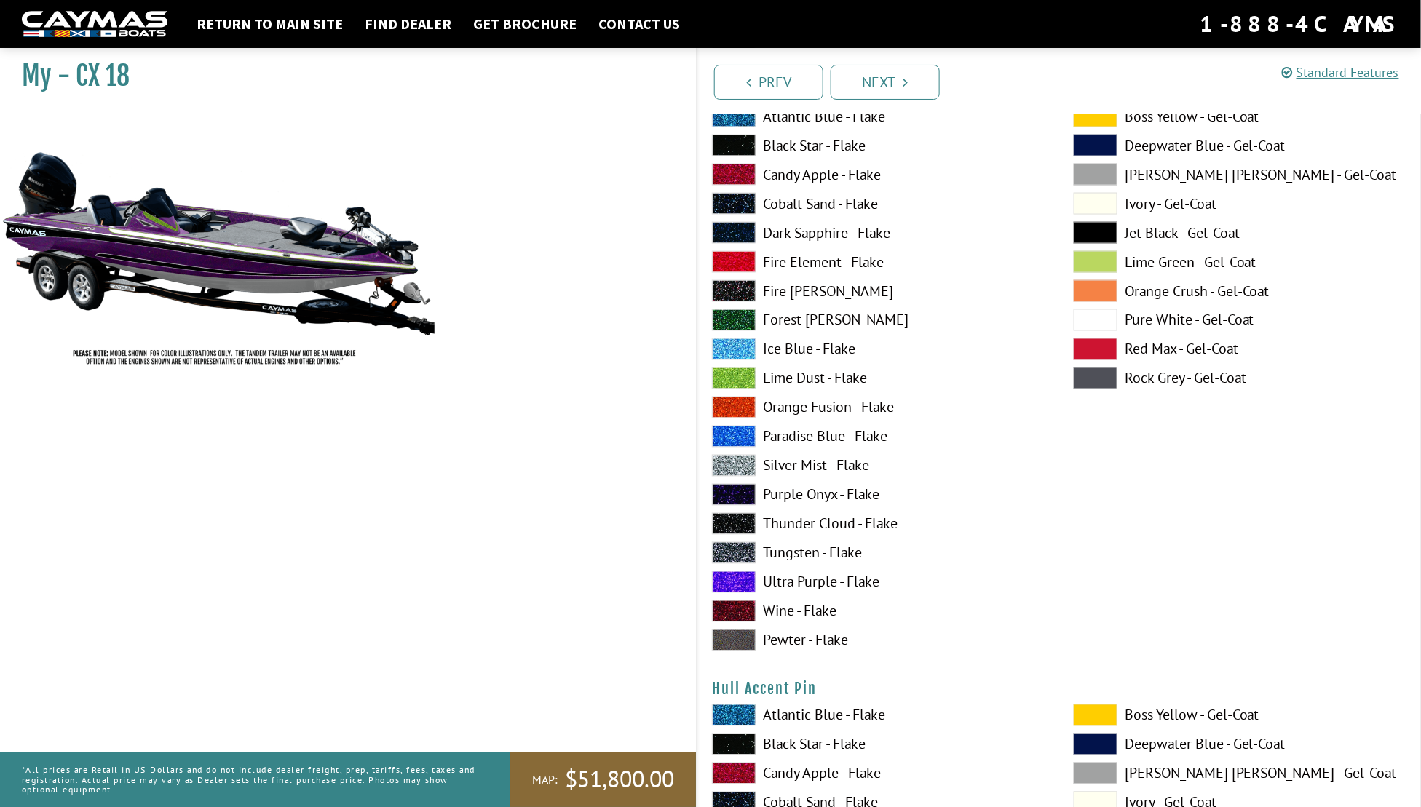
scroll to position [5853, 0]
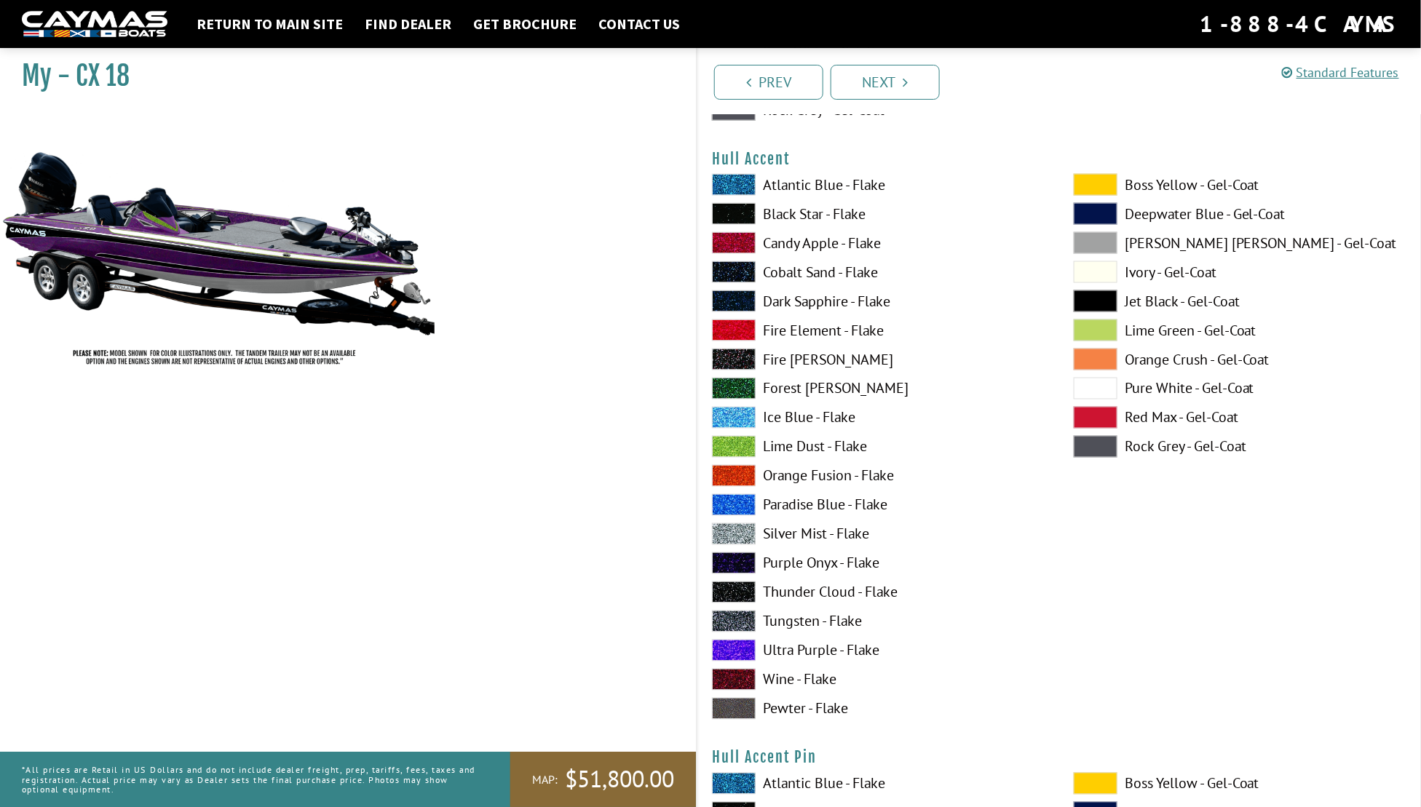
click at [738, 444] on span at bounding box center [734, 447] width 44 height 22
click at [735, 642] on span at bounding box center [734, 651] width 44 height 22
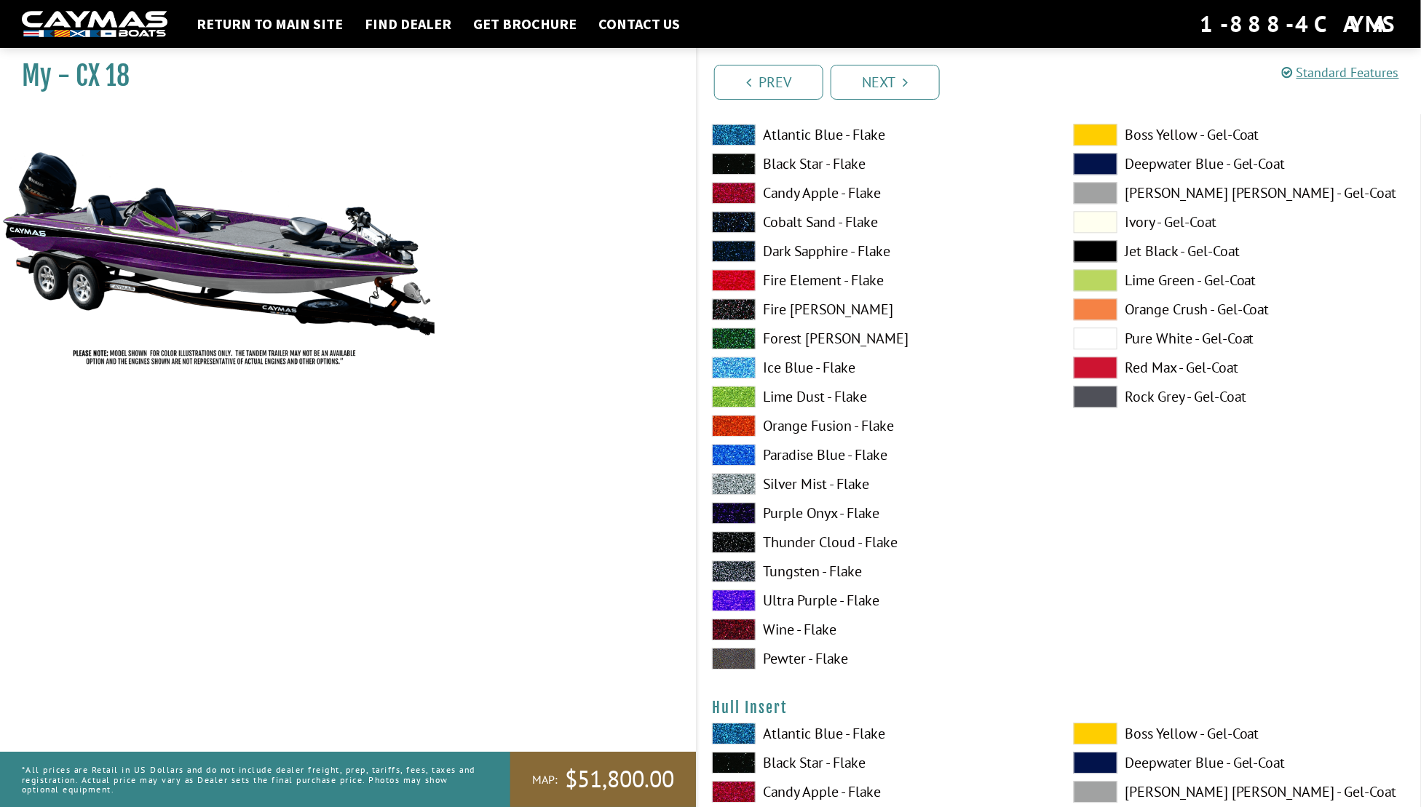
scroll to position [6502, 0]
click at [735, 400] on span at bounding box center [734, 397] width 44 height 22
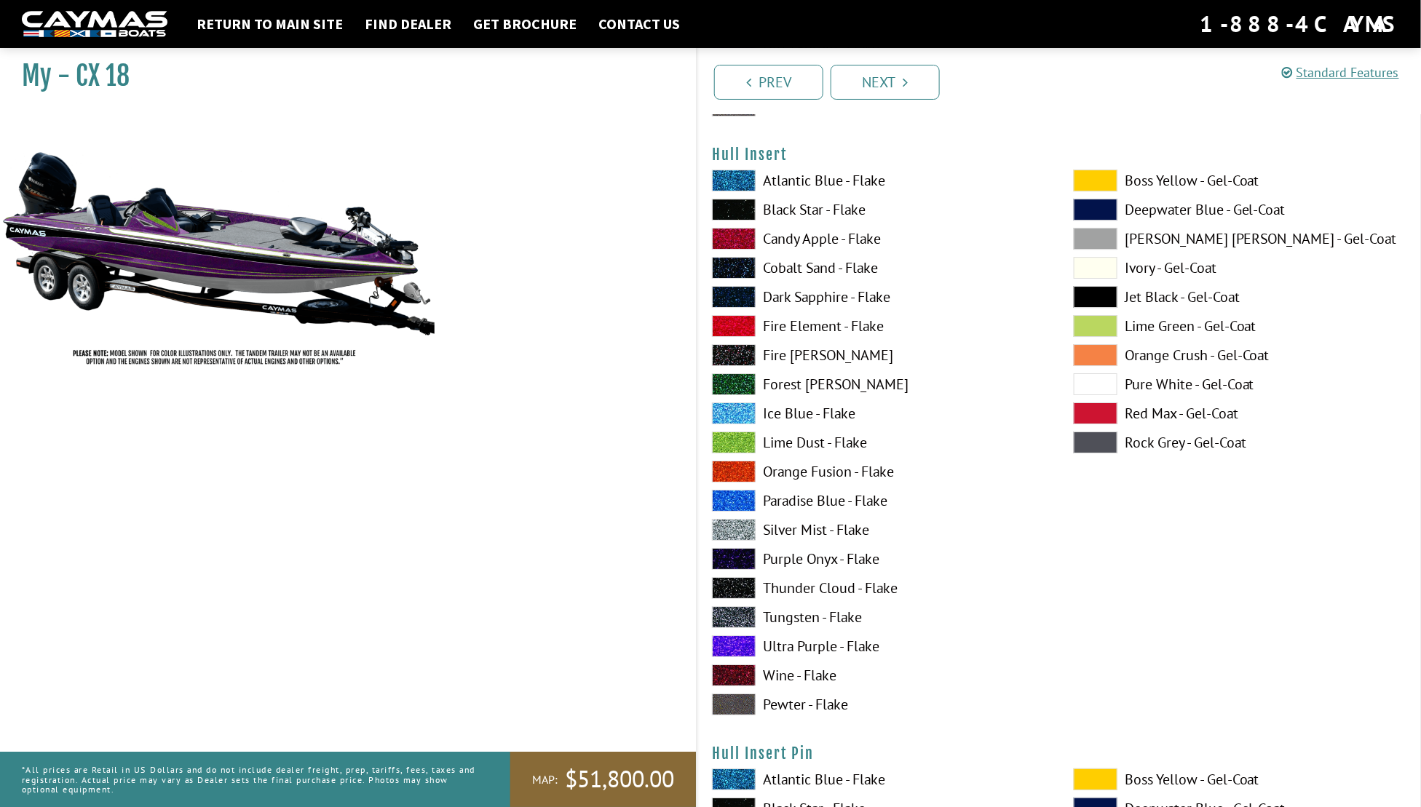
scroll to position [7055, 0]
click at [1088, 322] on span at bounding box center [1096, 327] width 44 height 22
click at [740, 443] on span at bounding box center [734, 444] width 44 height 22
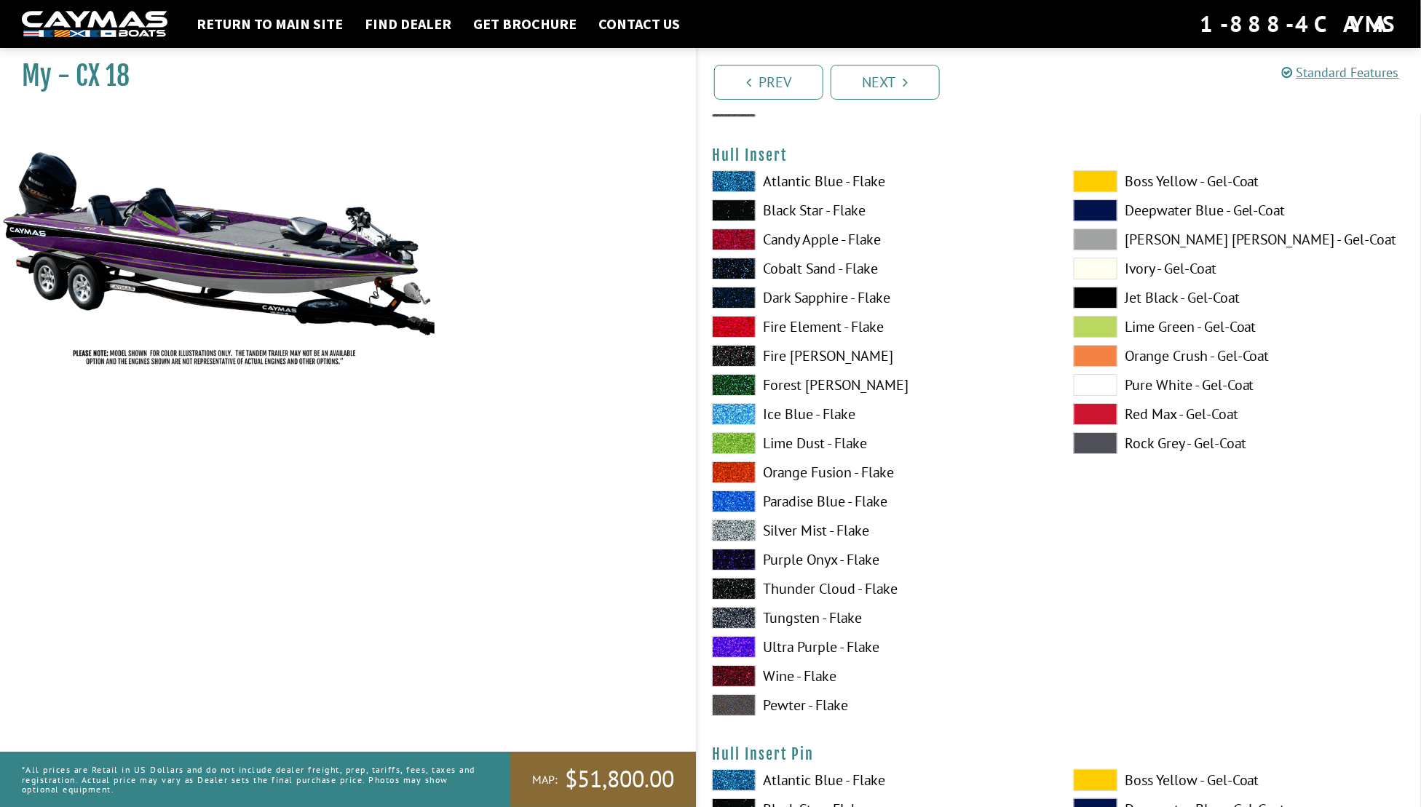
click at [740, 443] on span at bounding box center [734, 444] width 44 height 22
click at [726, 638] on span at bounding box center [734, 647] width 44 height 22
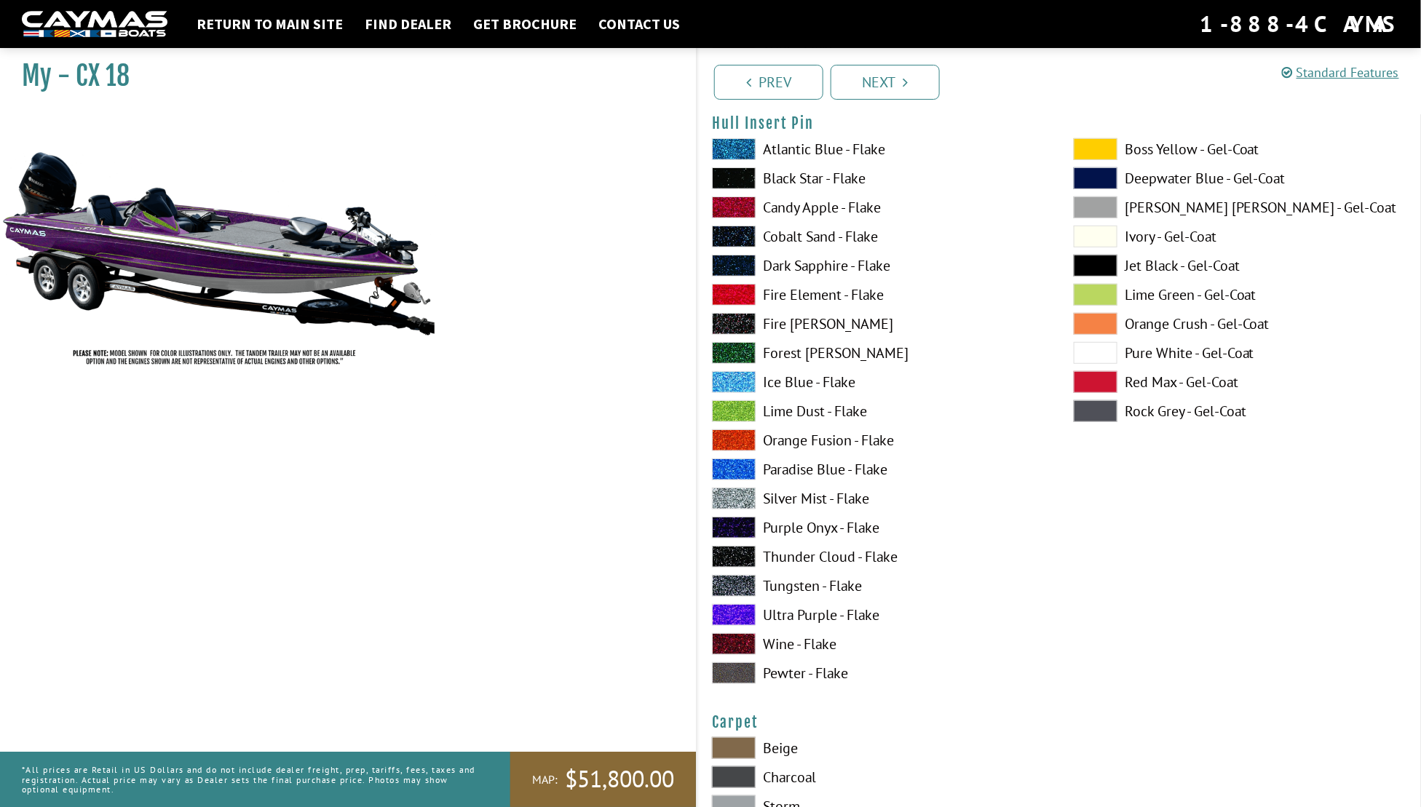
scroll to position [7687, 0]
click at [738, 412] on span at bounding box center [734, 411] width 44 height 22
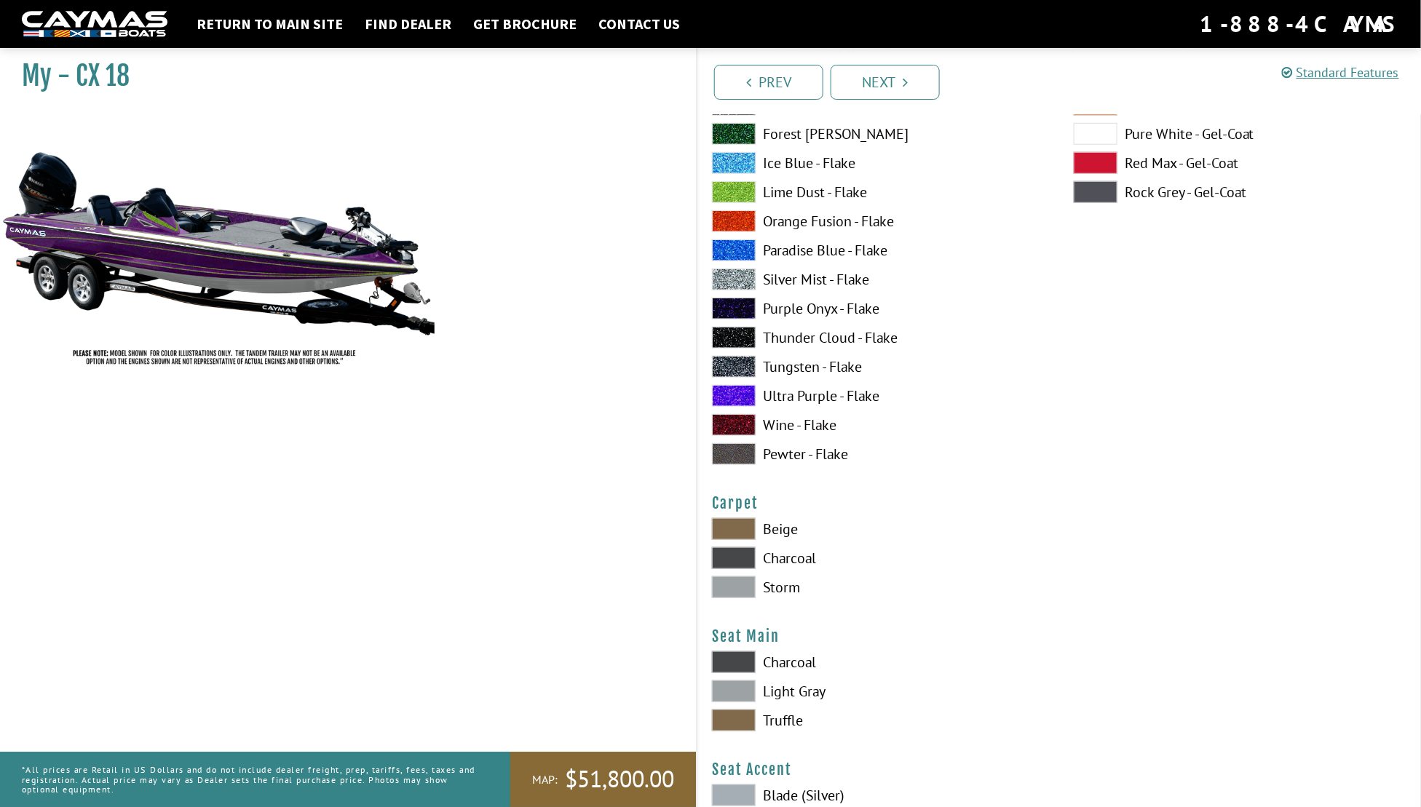
scroll to position [8129, 0]
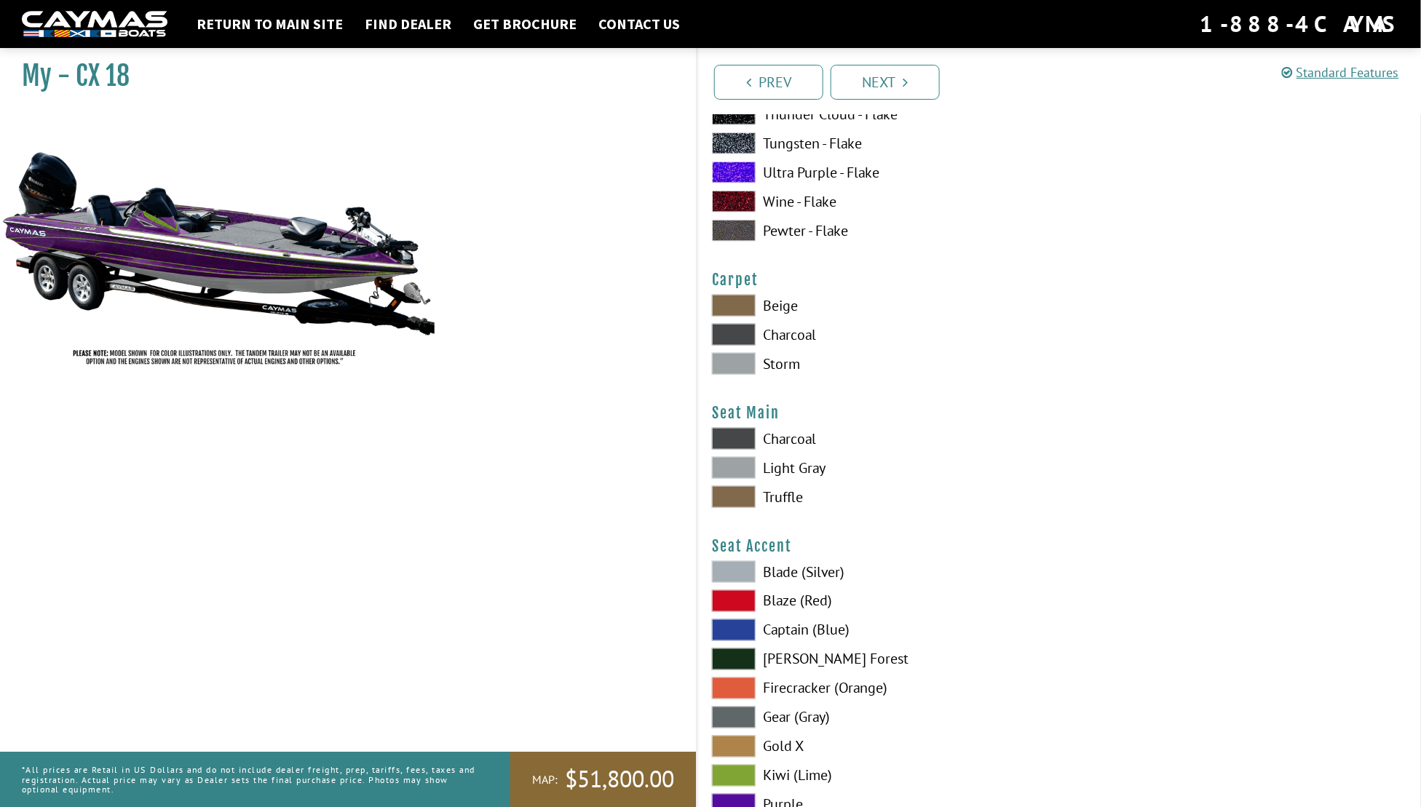
click at [742, 364] on span at bounding box center [734, 364] width 44 height 22
click at [741, 468] on span at bounding box center [734, 468] width 44 height 22
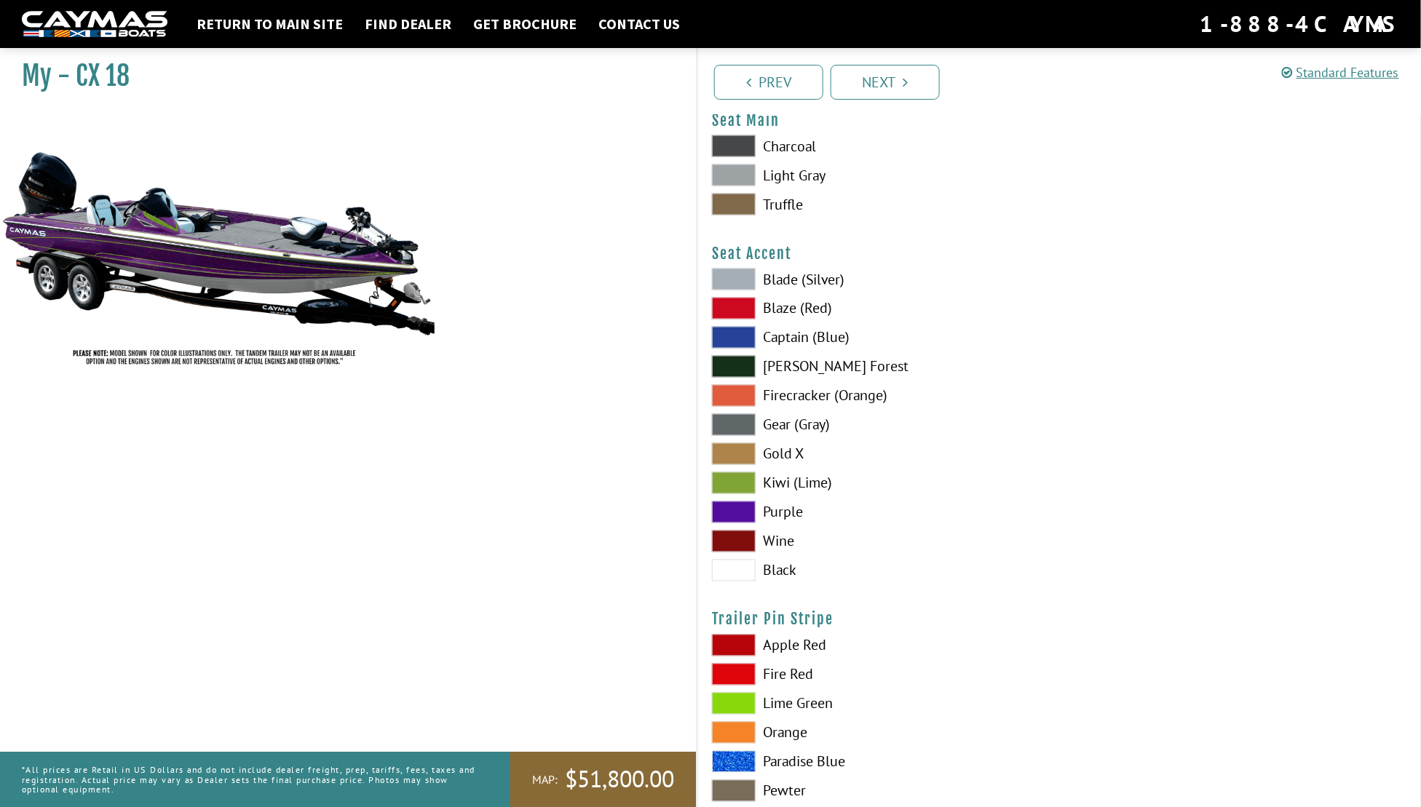
scroll to position [8423, 0]
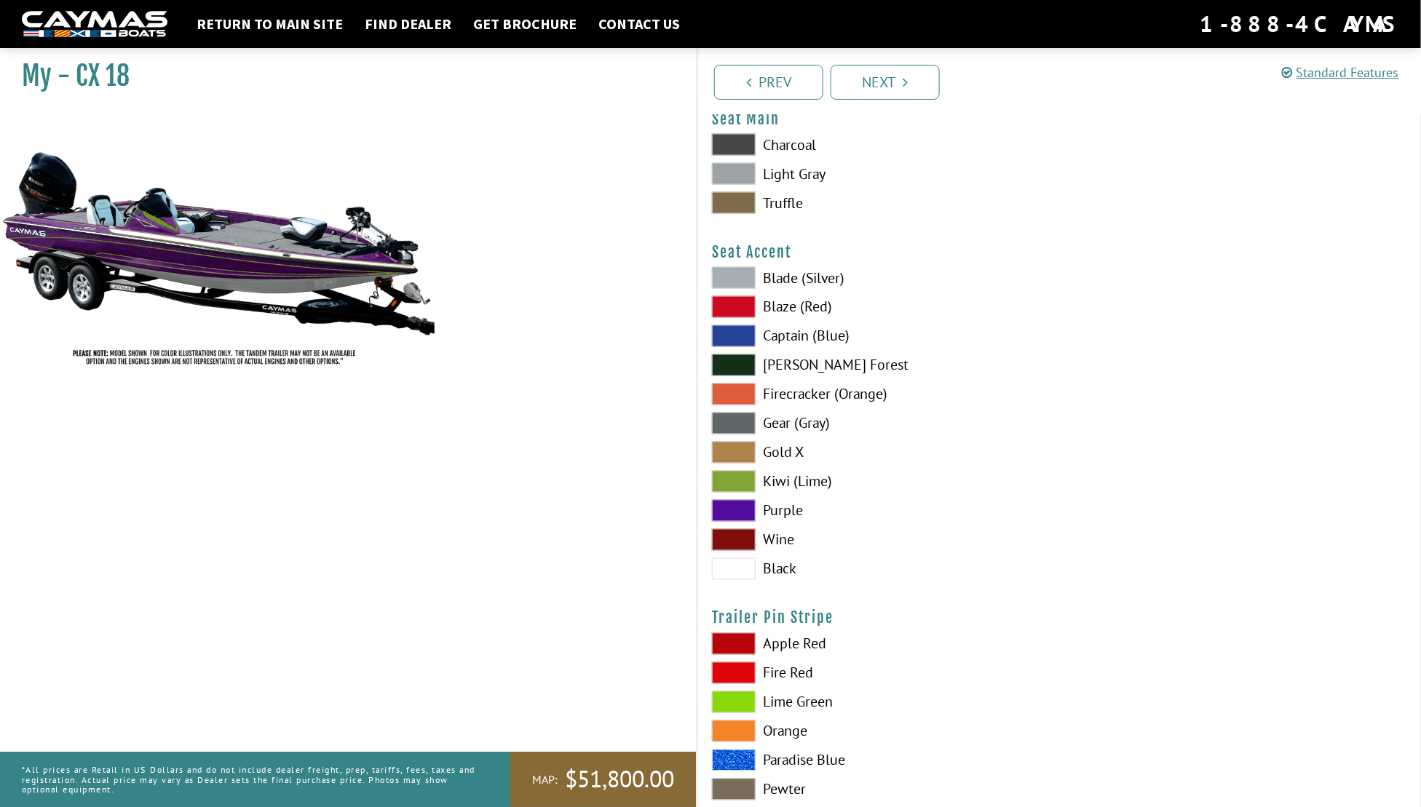
click at [738, 509] on span at bounding box center [734, 511] width 44 height 22
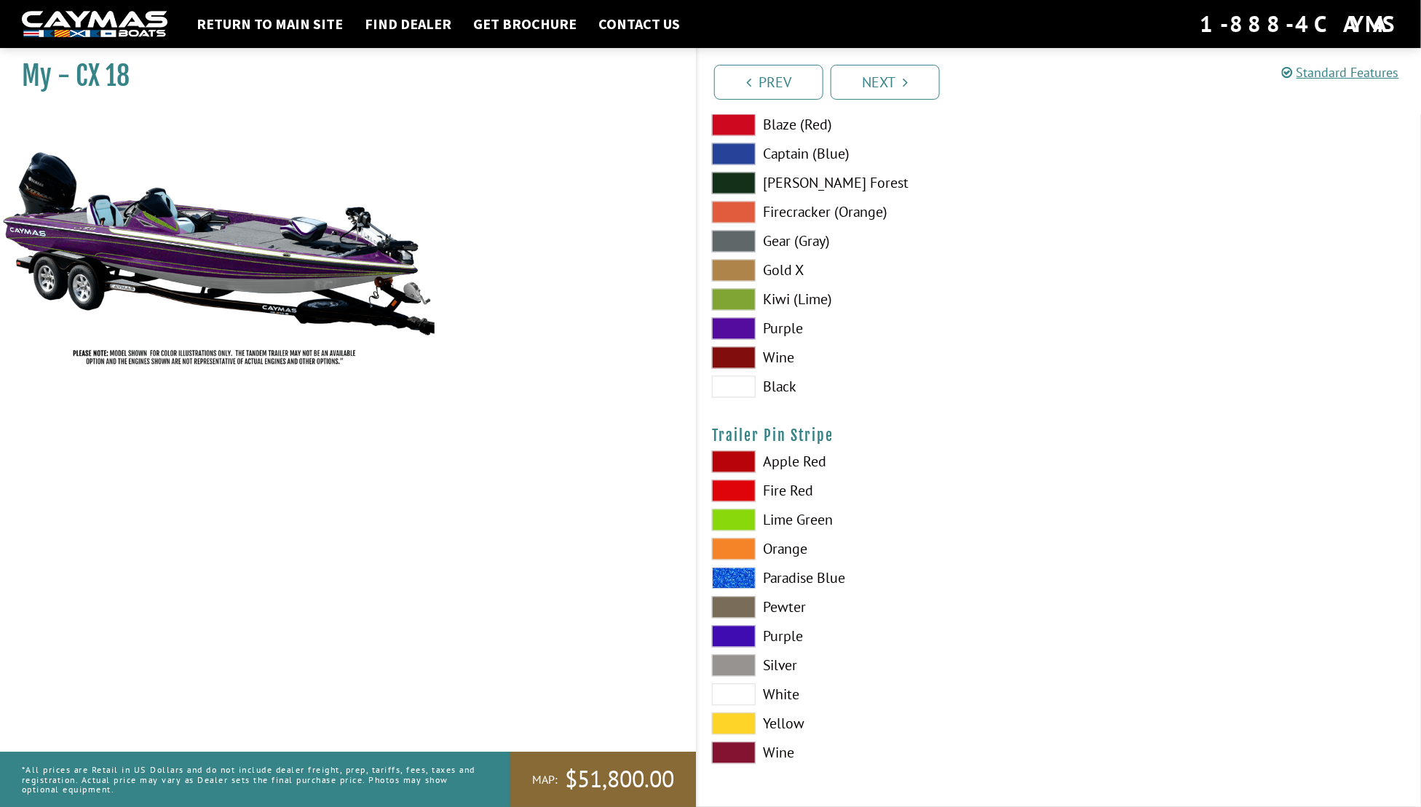
click at [737, 521] on span at bounding box center [734, 521] width 44 height 22
click at [910, 78] on link "Next" at bounding box center [885, 82] width 109 height 35
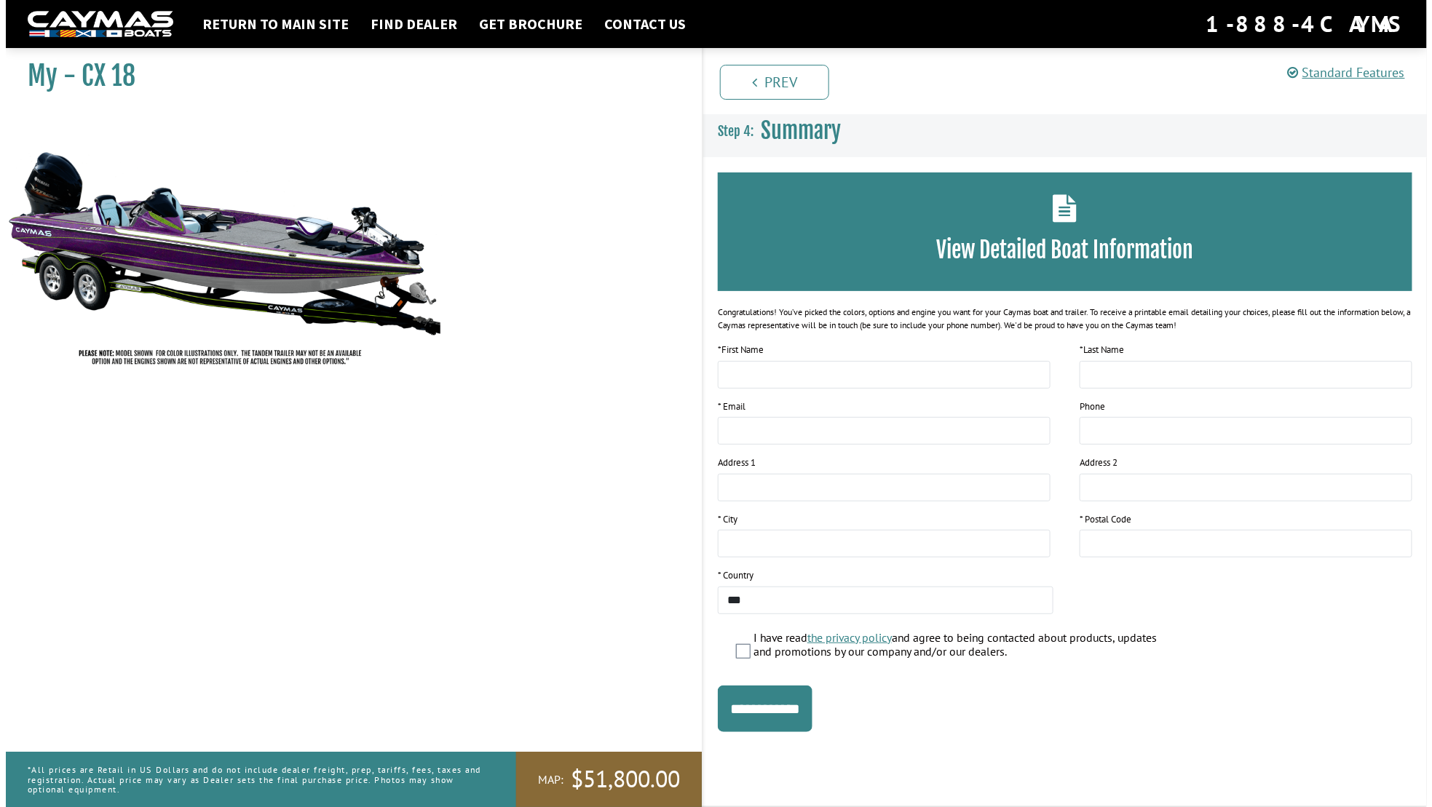
scroll to position [0, 0]
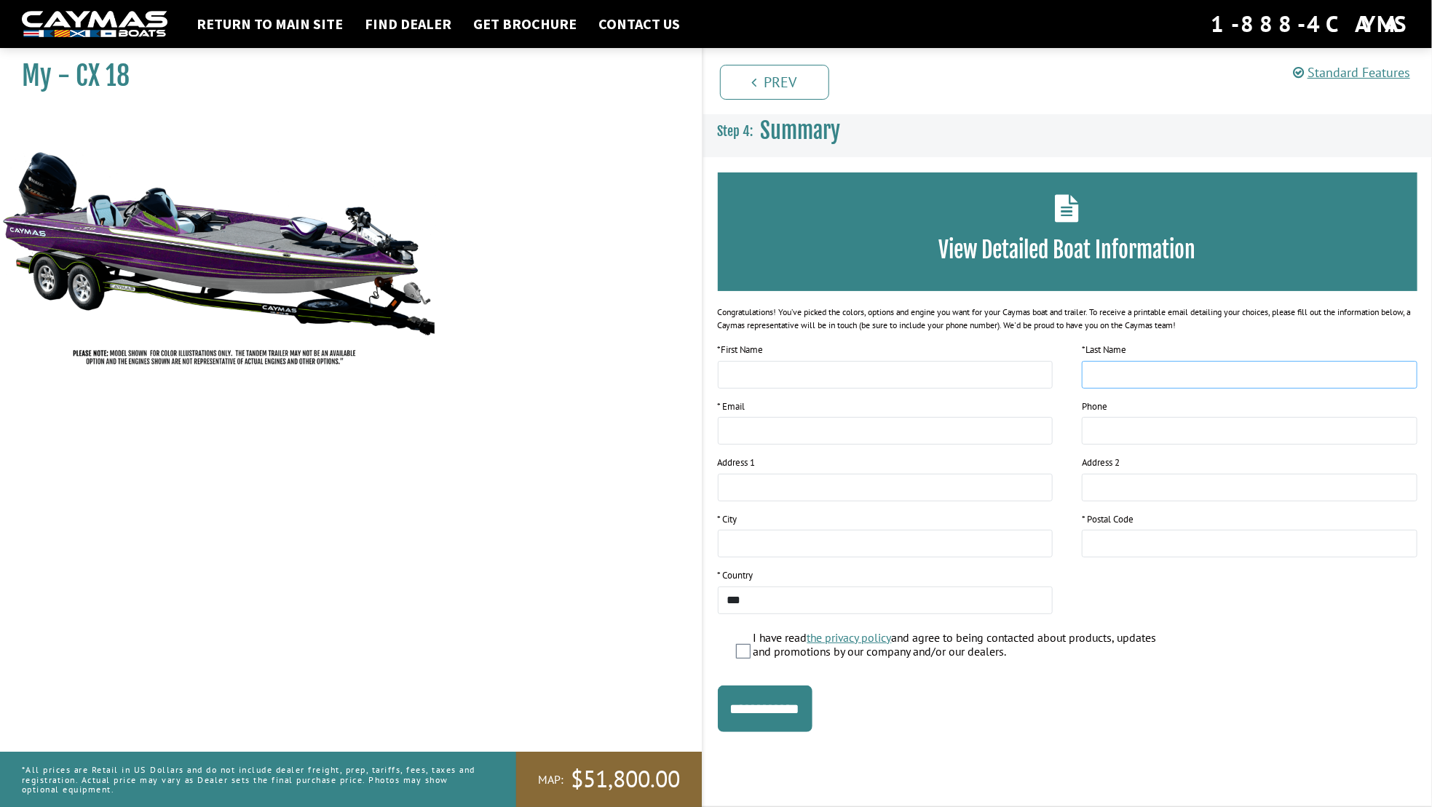
click at [1276, 373] on input "text" at bounding box center [1250, 375] width 336 height 28
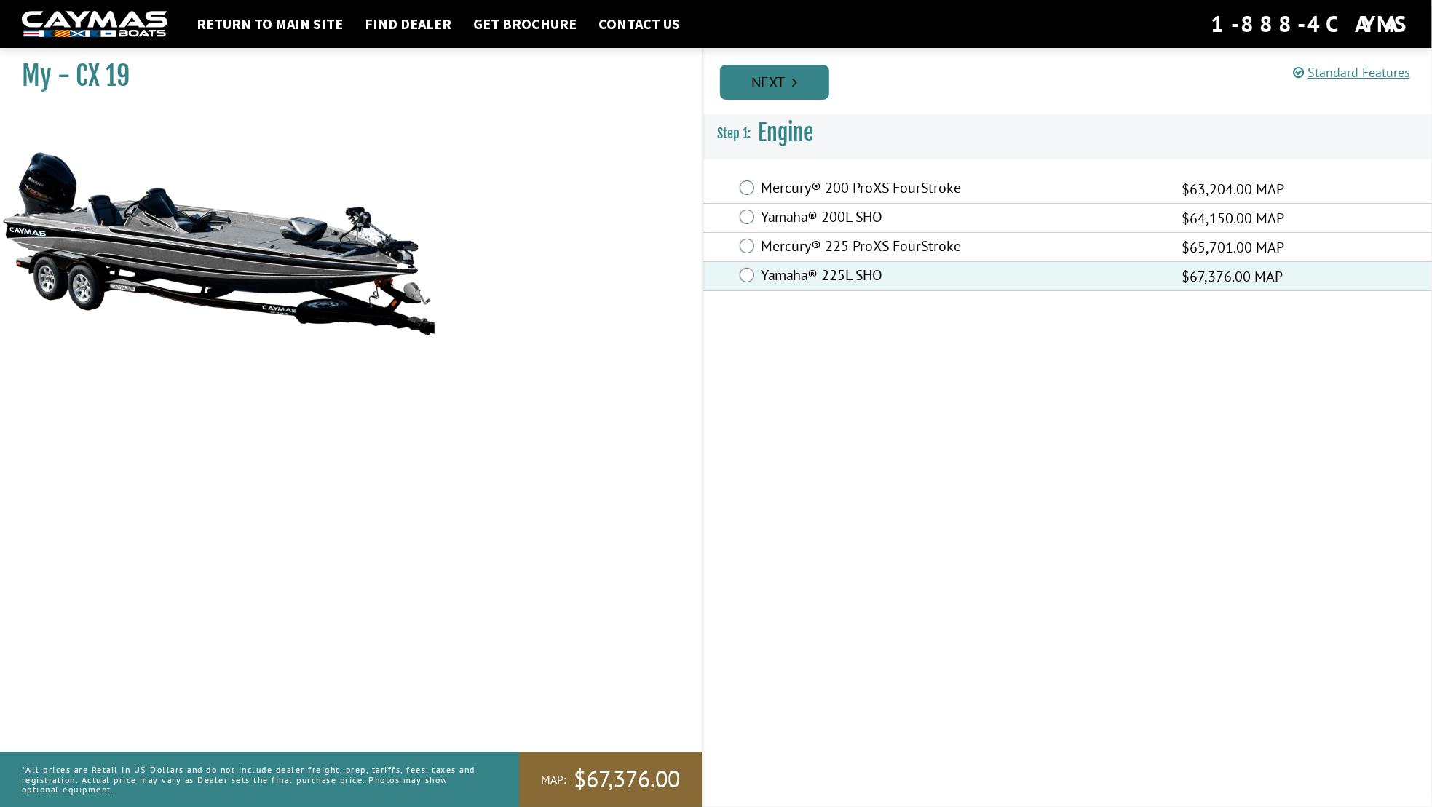
click at [783, 85] on link "Next" at bounding box center [774, 82] width 109 height 35
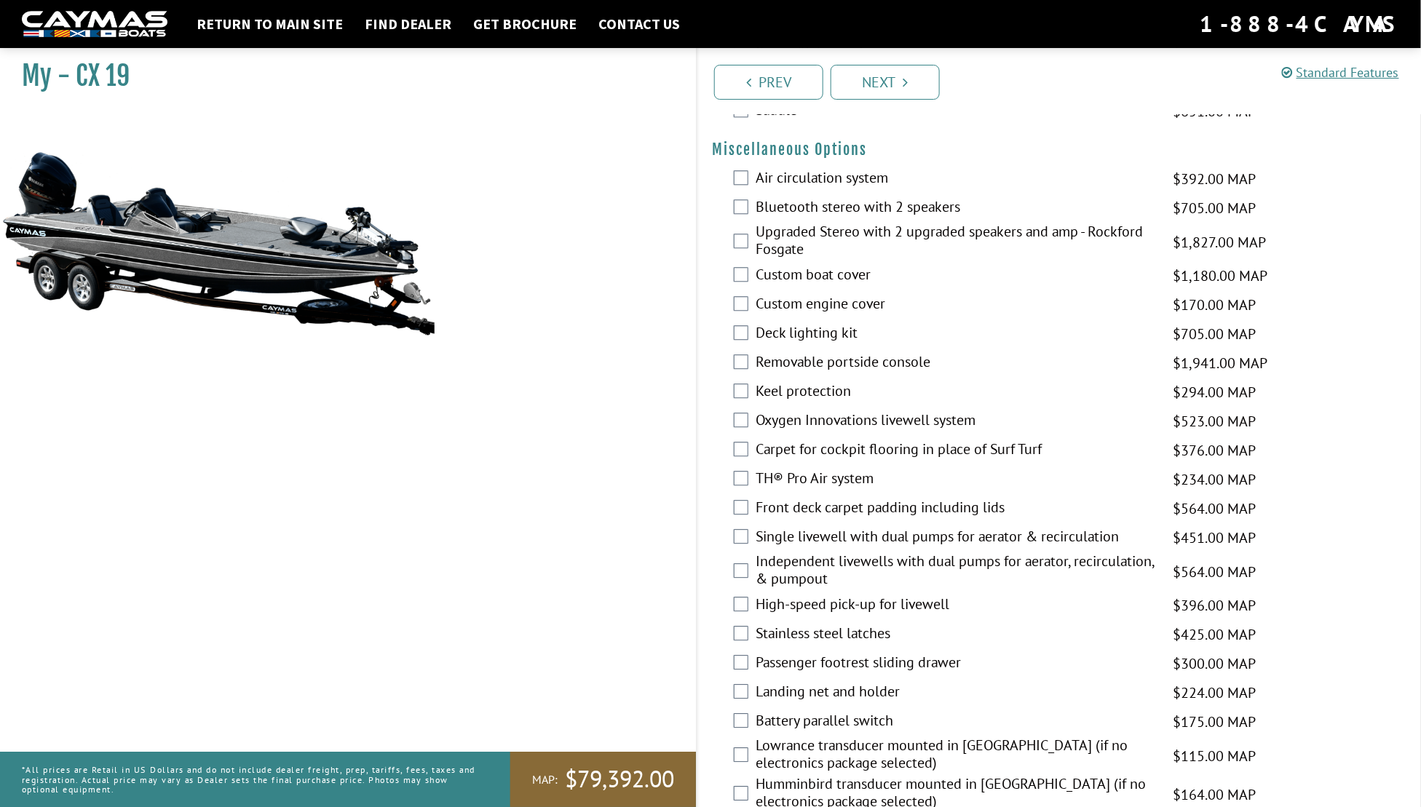
scroll to position [1536, 0]
click at [718, 283] on div "Custom boat cover $1,180.00 MAP $1,393.00 MSRP" at bounding box center [1060, 275] width 724 height 29
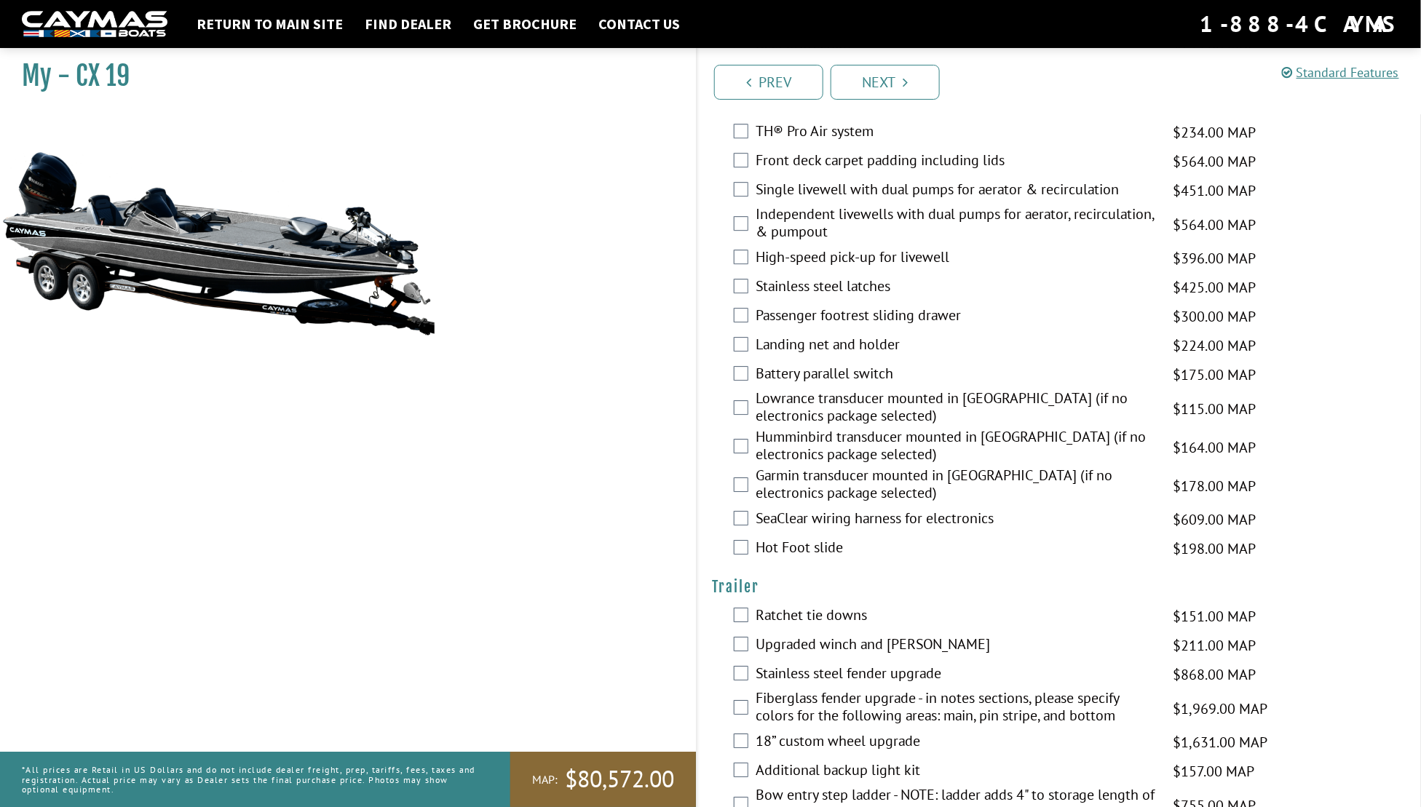
scroll to position [2016, 0]
